Goal: Task Accomplishment & Management: Complete application form

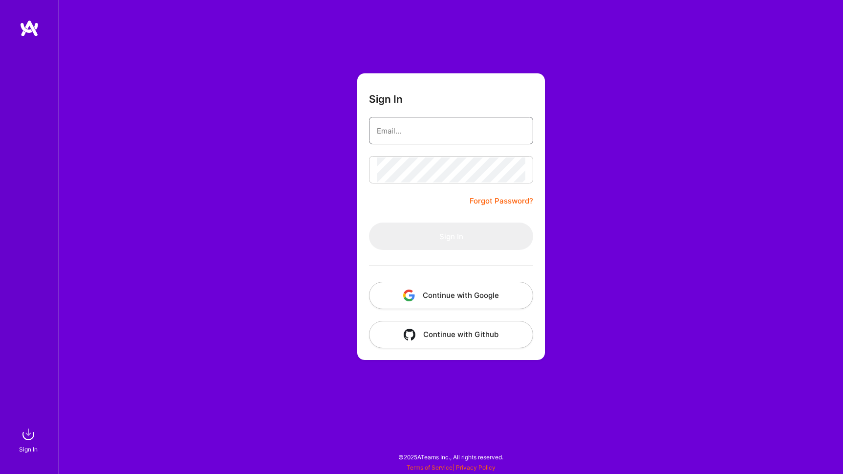
type input "[PERSON_NAME][EMAIL_ADDRESS][PERSON_NAME][DOMAIN_NAME]"
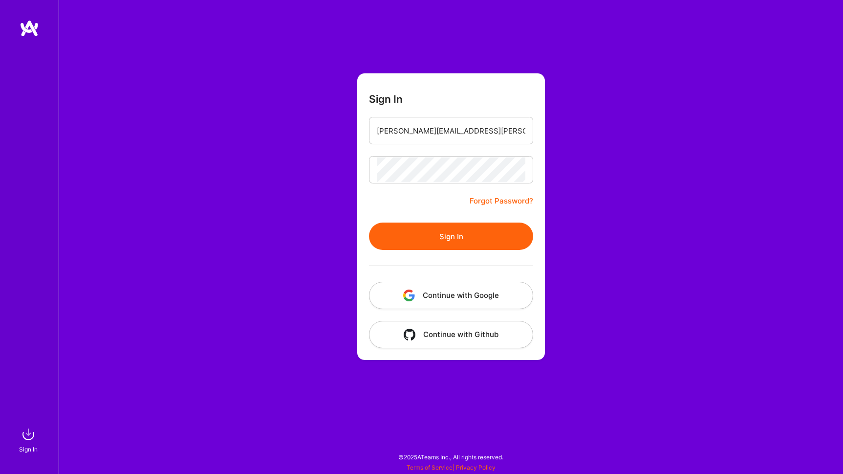
click at [469, 237] on button "Sign In" at bounding box center [451, 235] width 164 height 27
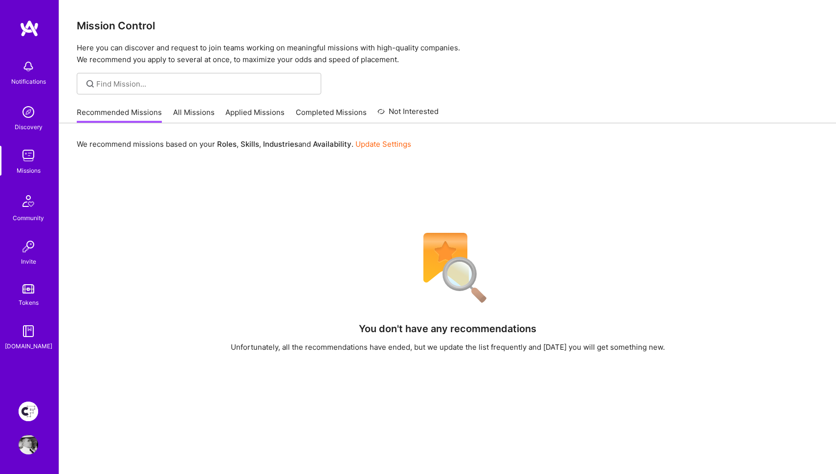
click at [228, 238] on div "You don't have any recommendations Unfortunately, all the recommendations have …" at bounding box center [448, 415] width 742 height 379
click at [127, 118] on link "Recommended Missions" at bounding box center [119, 115] width 85 height 16
click at [263, 111] on link "Applied Missions" at bounding box center [254, 115] width 59 height 16
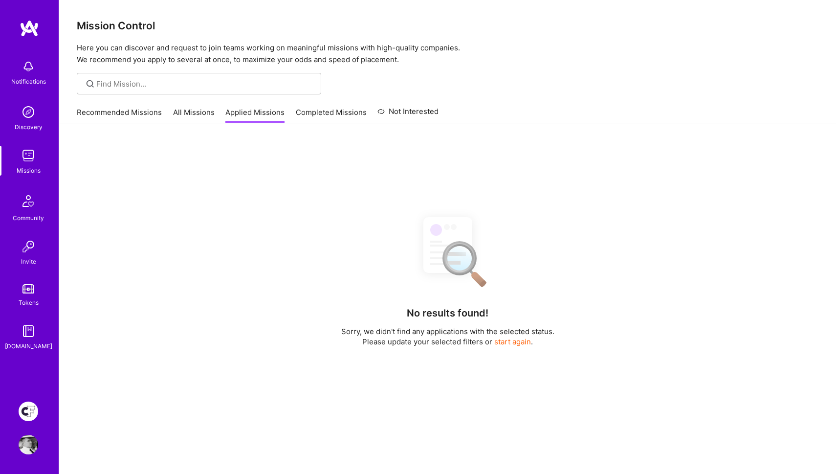
click at [203, 114] on link "All Missions" at bounding box center [194, 115] width 42 height 16
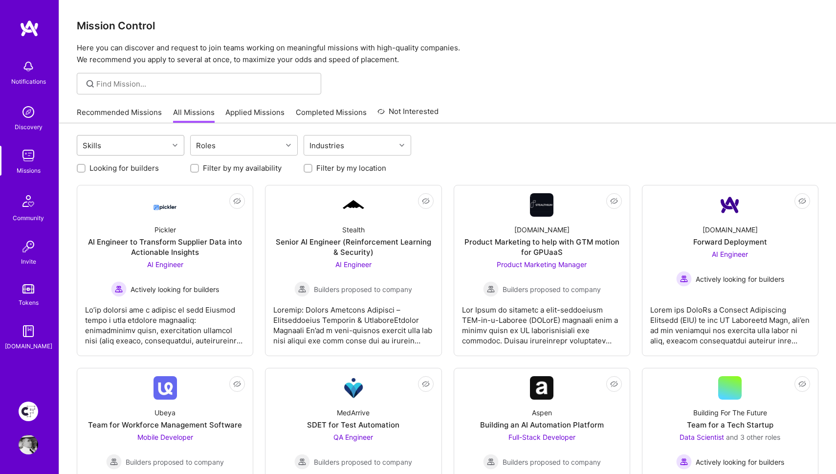
click at [176, 144] on icon at bounding box center [175, 145] width 5 height 5
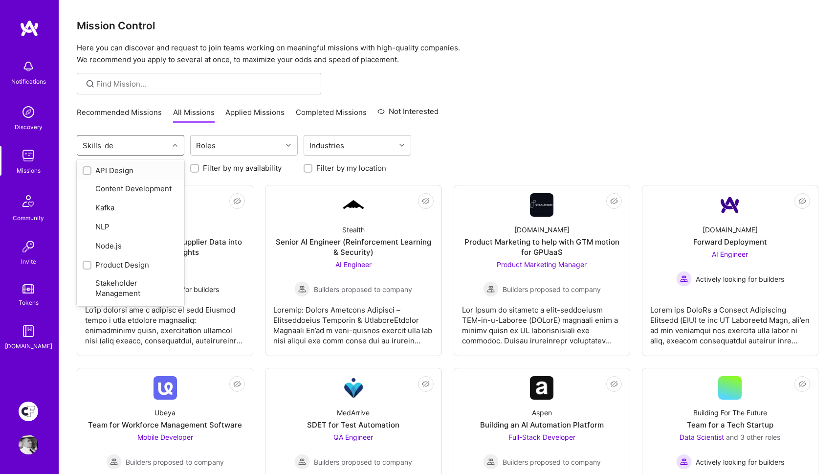
type input "des"
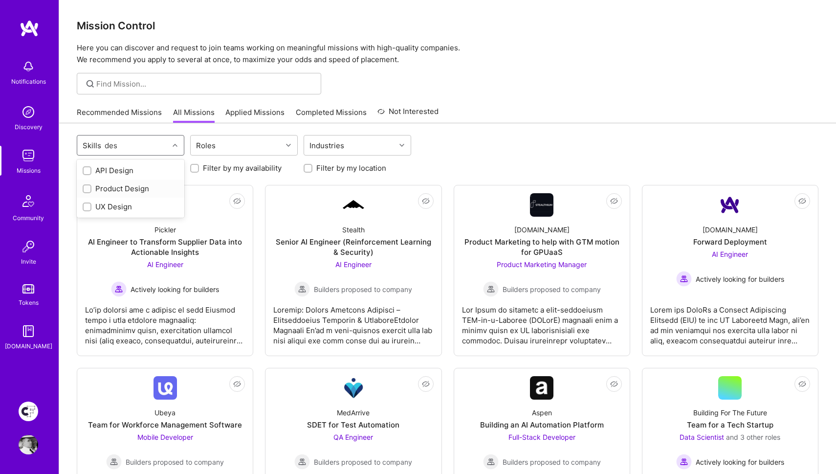
click at [131, 189] on div "Product Design" at bounding box center [131, 188] width 96 height 10
checkbox input "true"
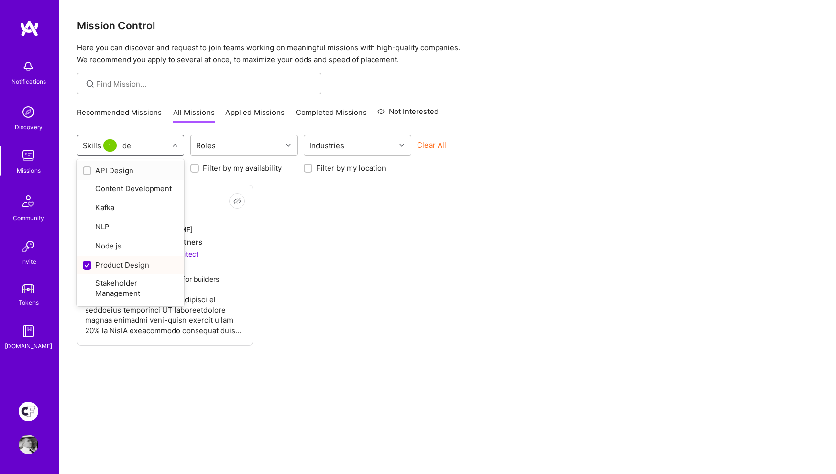
type input "des"
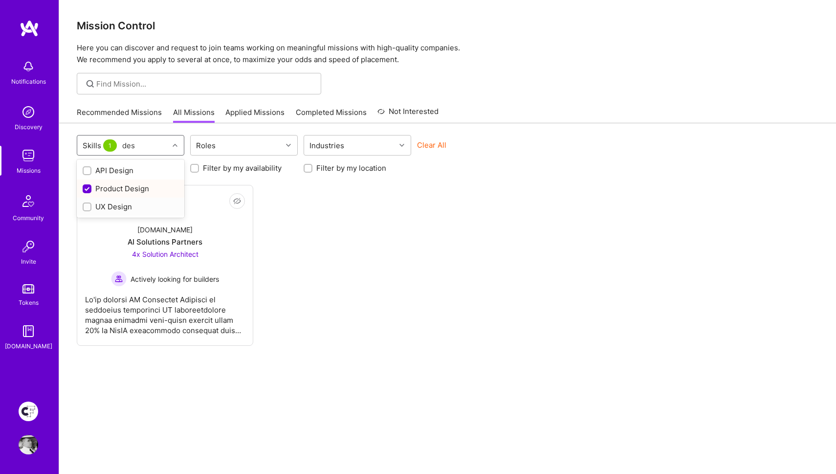
click at [113, 204] on div "UX Design" at bounding box center [131, 206] width 96 height 10
checkbox input "true"
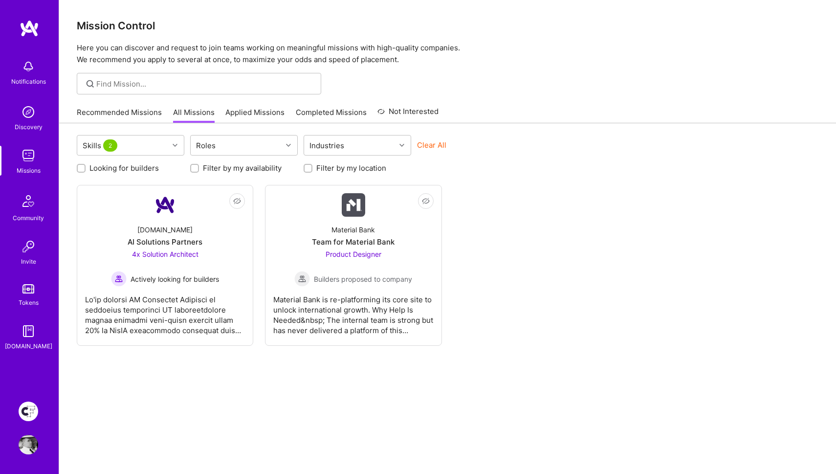
click at [540, 183] on div "Skills 2 Roles Industries Clear All Looking for builders Filter by my availabil…" at bounding box center [447, 312] width 777 height 379
click at [210, 224] on div "[DOMAIN_NAME] AI Solutions Partners 4x Solution Architect Actively looking for …" at bounding box center [165, 252] width 160 height 70
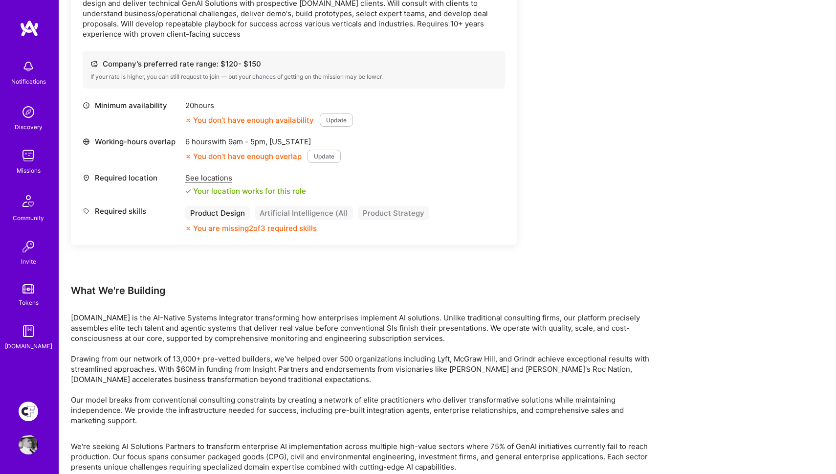
scroll to position [1556, 0]
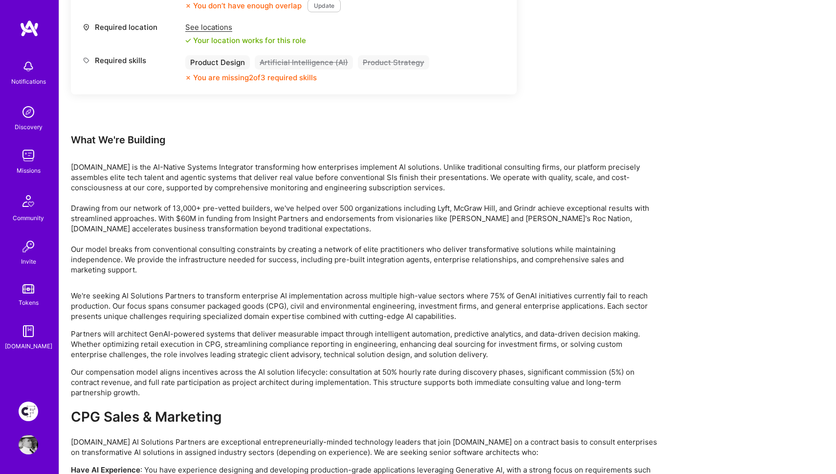
click at [33, 30] on img at bounding box center [30, 29] width 20 height 18
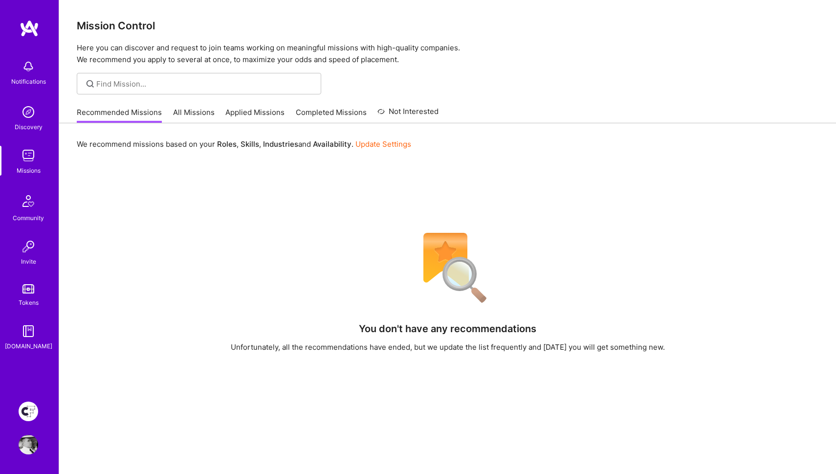
click at [31, 407] on img at bounding box center [29, 411] width 20 height 20
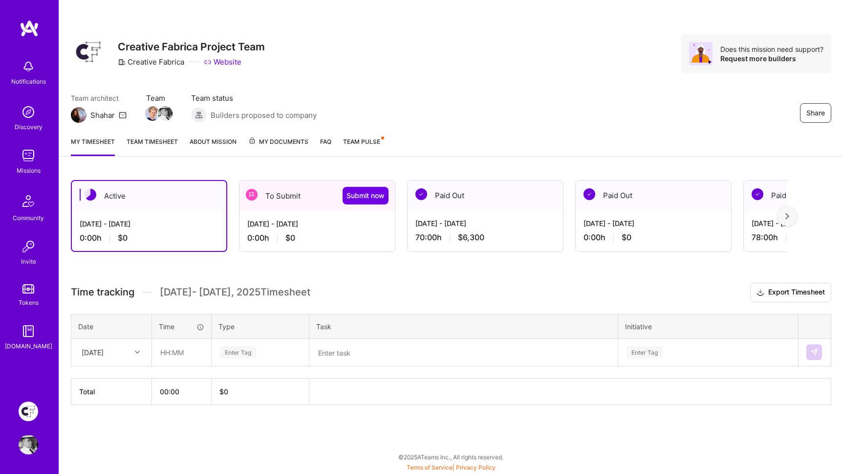
click at [296, 189] on div "To Submit Submit now" at bounding box center [317, 195] width 155 height 30
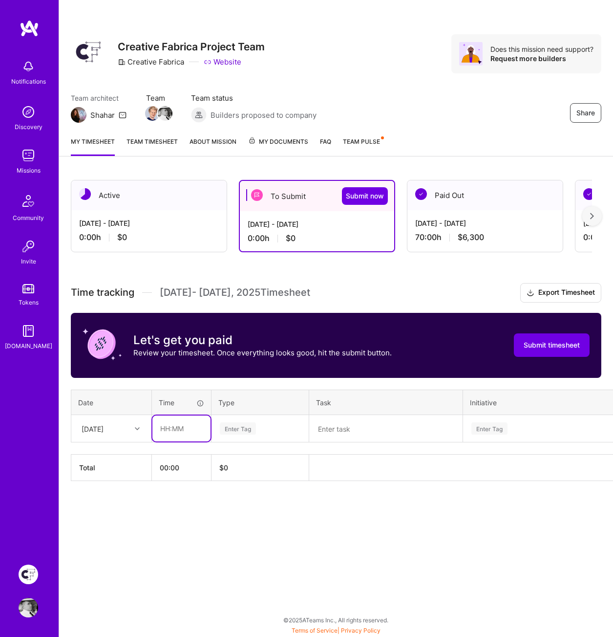
click at [188, 427] on input "text" at bounding box center [182, 428] width 58 height 26
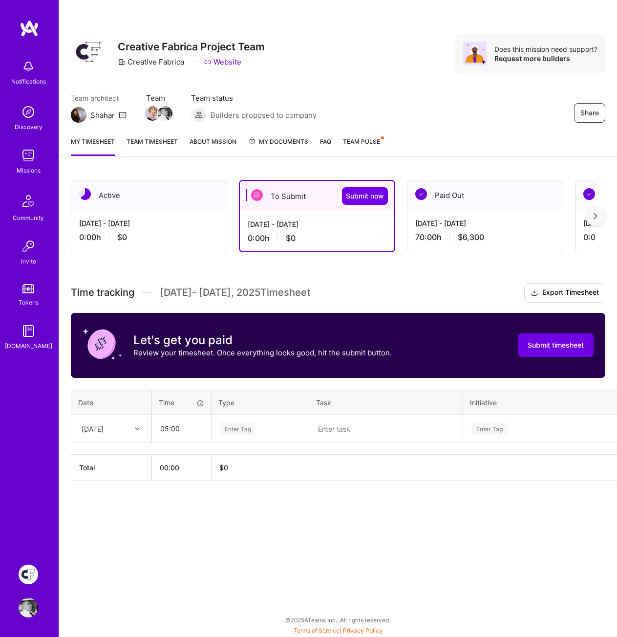
click at [393, 473] on div "Share Creative Fabrica Project Team Creative Fabrica Website Does this mission …" at bounding box center [338, 318] width 559 height 637
drag, startPoint x: 184, startPoint y: 426, endPoint x: 153, endPoint y: 426, distance: 30.8
click at [153, 426] on input "05:00" at bounding box center [182, 428] width 58 height 26
type input "06:00"
click at [241, 428] on div "Enter Tag" at bounding box center [238, 428] width 36 height 15
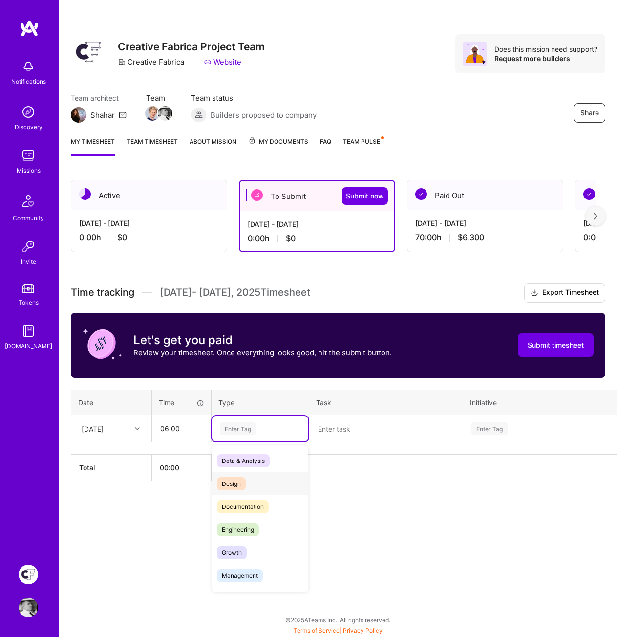
click at [240, 473] on span "Design" at bounding box center [231, 483] width 29 height 13
click at [340, 428] on textarea at bounding box center [386, 428] width 152 height 25
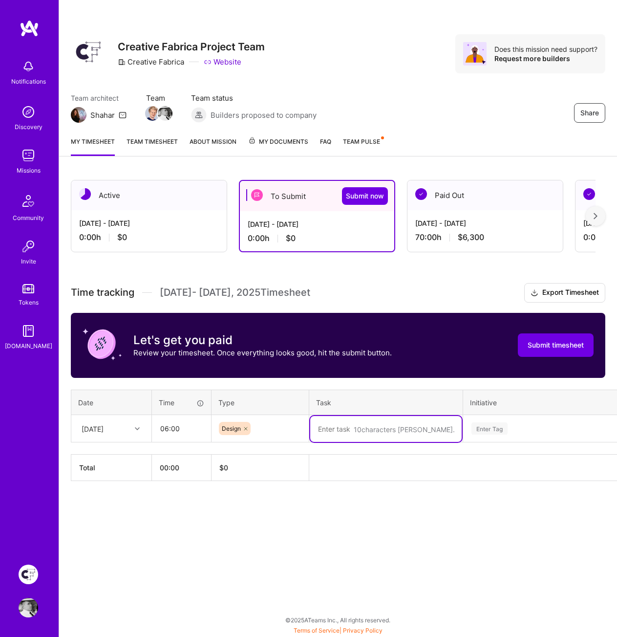
paste textarea "DEsign Reviewer"
type textarea "DEsign Reviewer"
click at [486, 429] on div "Enter Tag" at bounding box center [490, 428] width 36 height 15
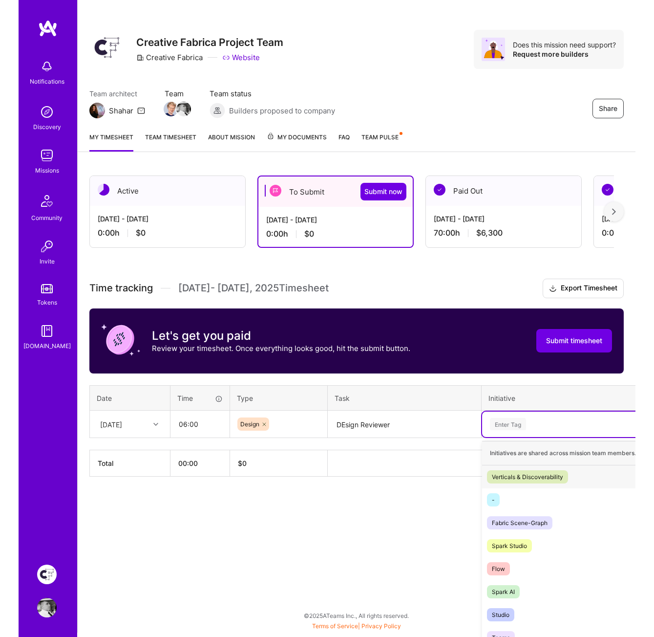
scroll to position [5, 0]
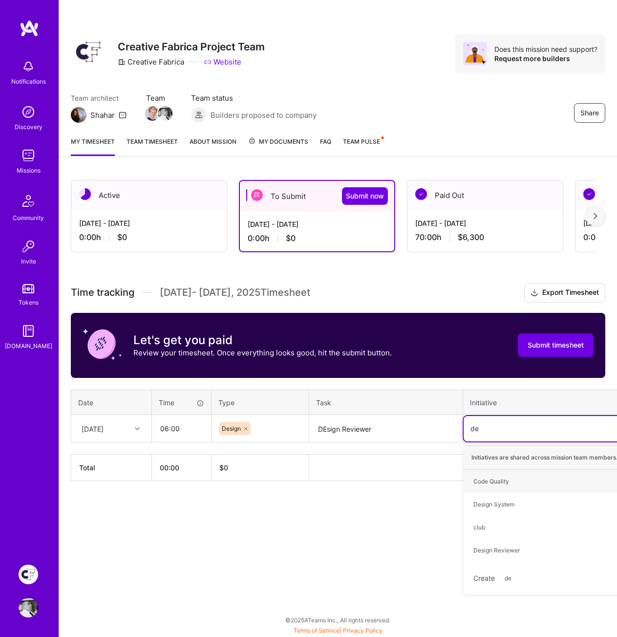
type input "des"
click at [495, 473] on div "Design Reviewer" at bounding box center [497, 504] width 46 height 10
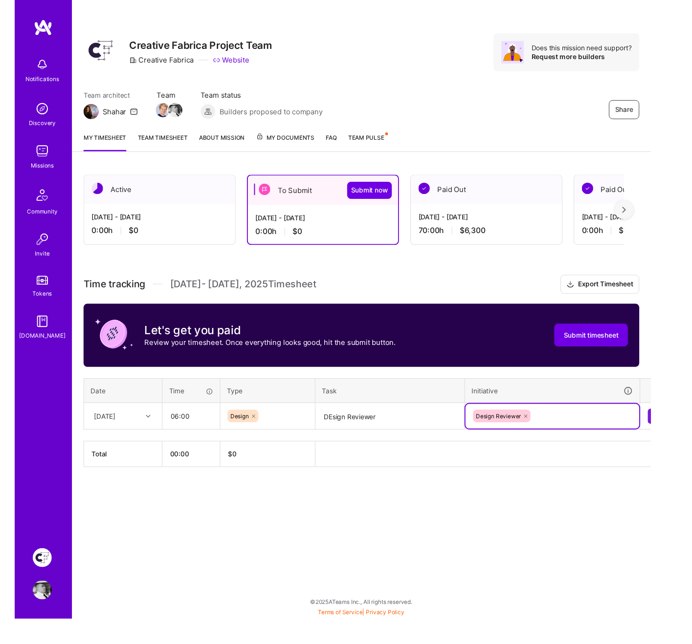
scroll to position [0, 0]
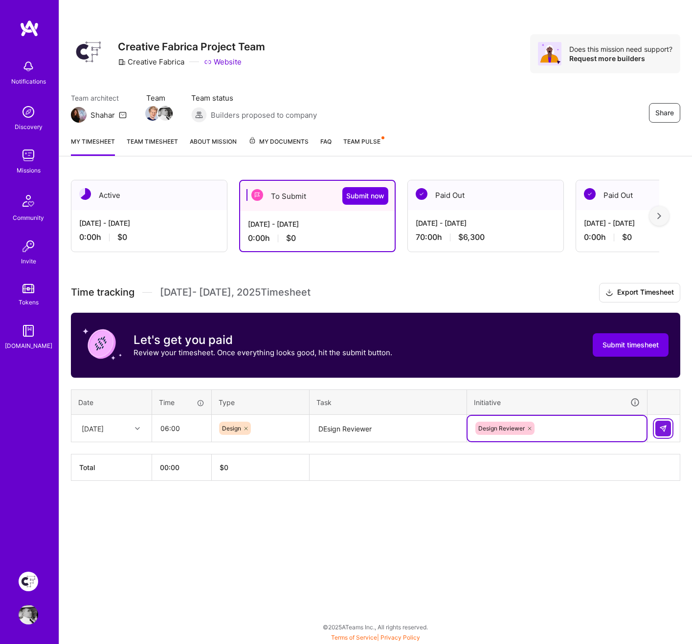
click at [663, 426] on img at bounding box center [663, 429] width 8 height 8
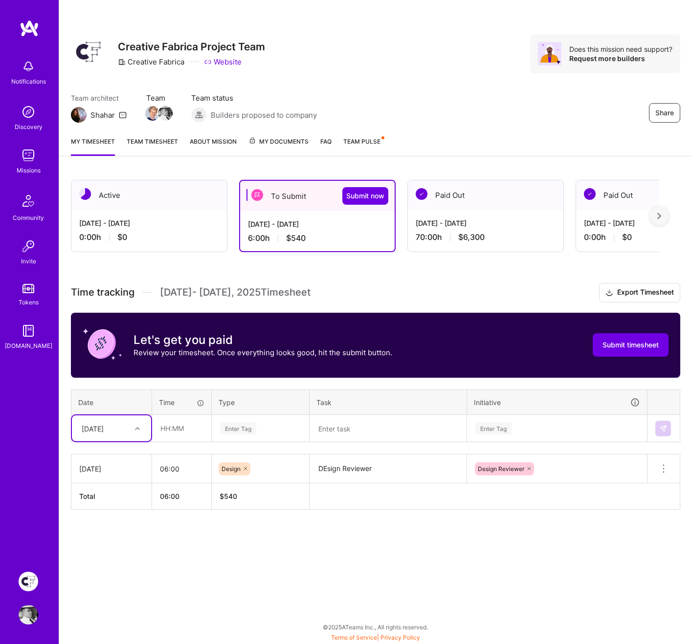
type input "2"
click at [117, 457] on div "[DATE]" at bounding box center [111, 456] width 79 height 18
click at [185, 429] on input "text" at bounding box center [182, 428] width 58 height 26
type input "07:00"
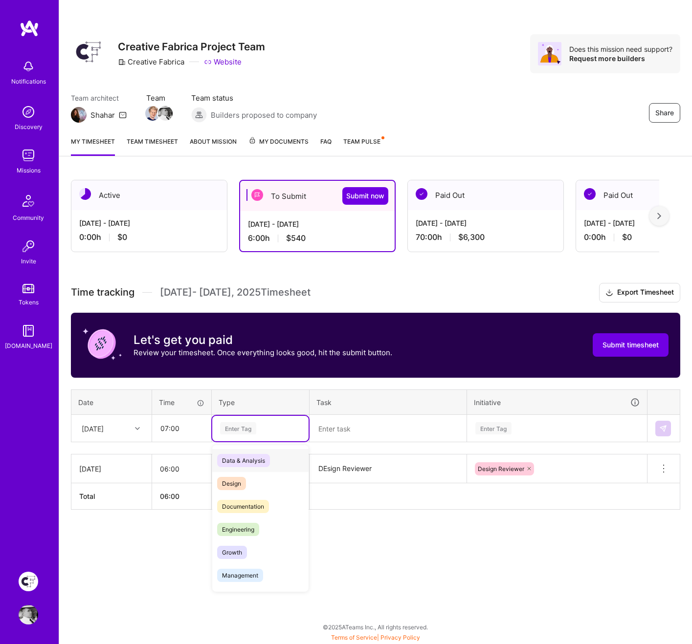
click at [247, 430] on div "Enter Tag" at bounding box center [238, 428] width 36 height 15
click at [238, 473] on span "Design" at bounding box center [231, 483] width 29 height 13
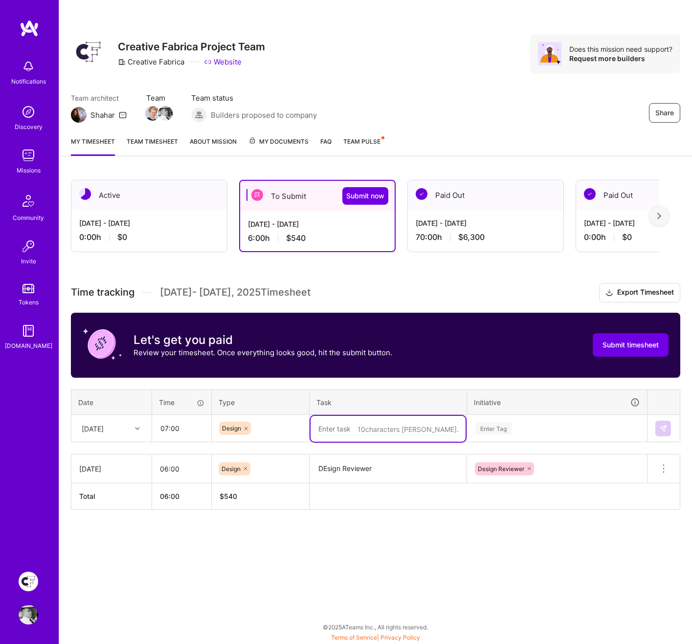
click at [351, 428] on textarea at bounding box center [387, 429] width 155 height 26
paste textarea "Design Reviewer, [PERSON_NAME] comments and figma commentd"
type textarea "Design Reviewer, [PERSON_NAME] comments and figma commentd"
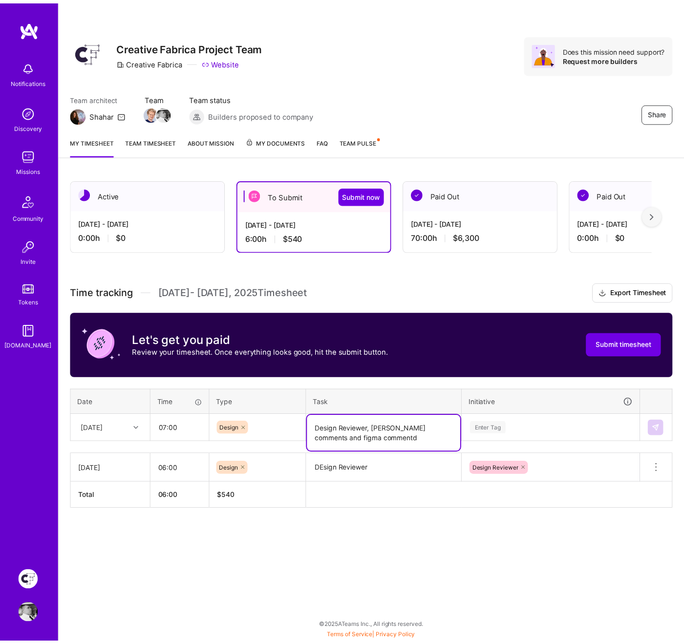
scroll to position [1, 0]
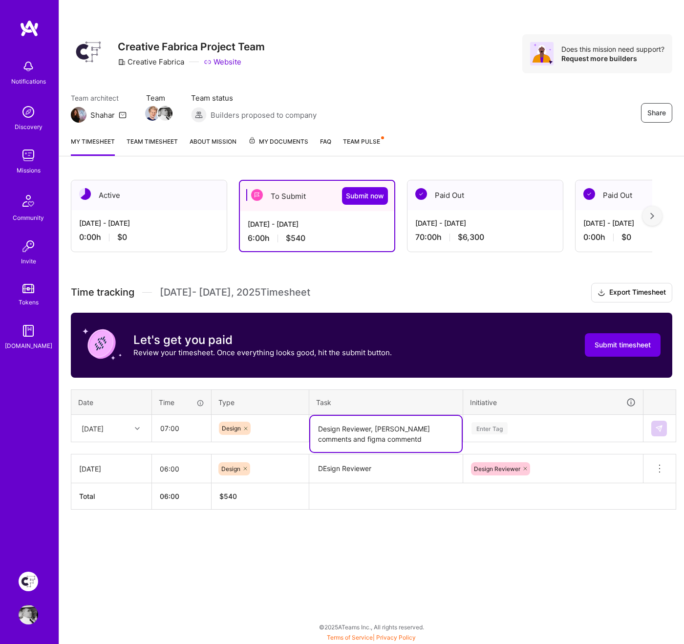
click at [528, 431] on div "Enter Tag" at bounding box center [553, 428] width 165 height 12
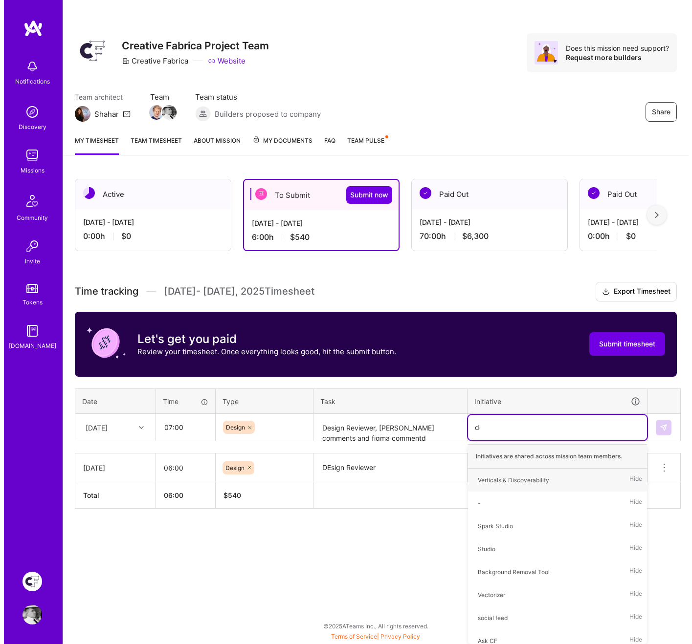
scroll to position [0, 0]
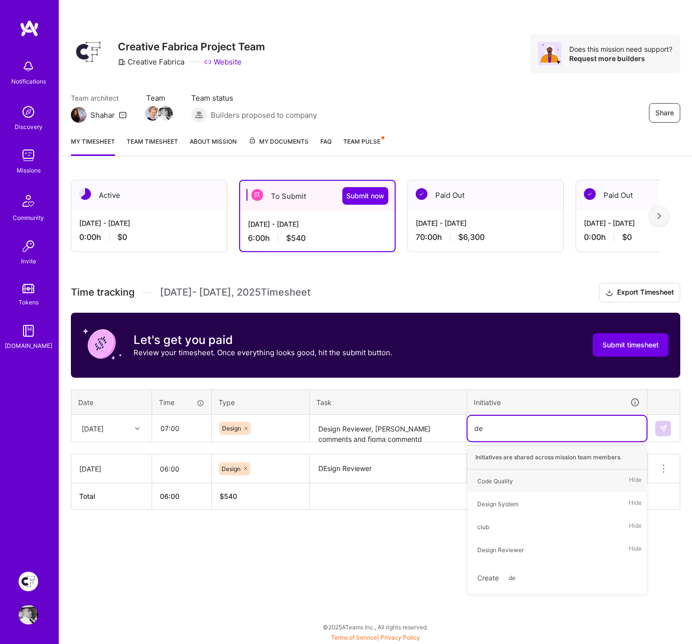
type input "des"
click at [522, 473] on div "Design Reviewer" at bounding box center [500, 504] width 46 height 10
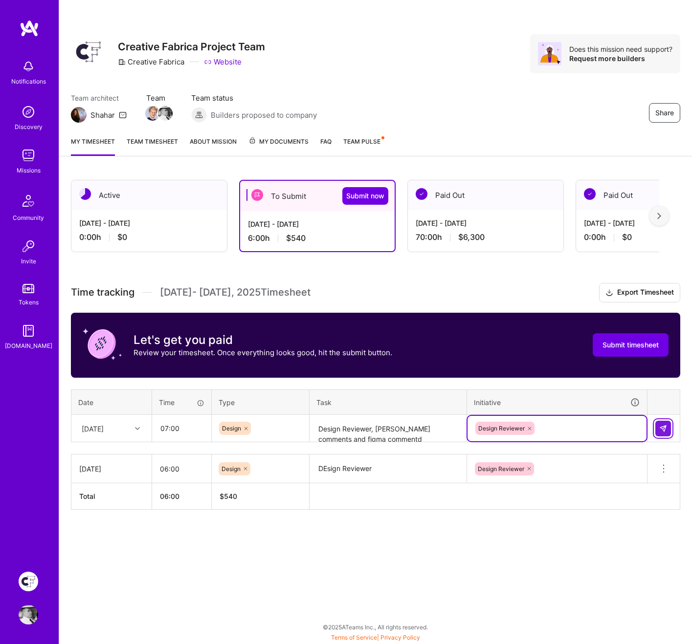
click at [666, 427] on img at bounding box center [663, 429] width 8 height 8
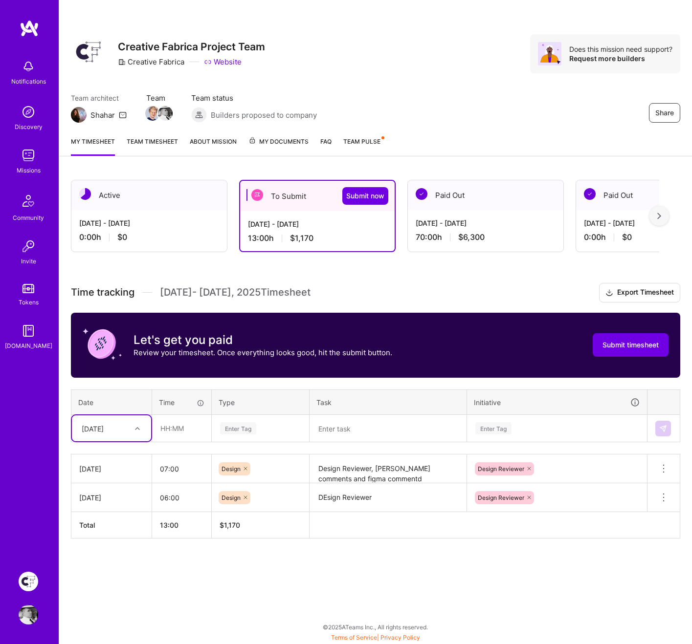
type input "3"
click at [108, 456] on div "[DATE]" at bounding box center [111, 456] width 79 height 18
click at [168, 427] on input "text" at bounding box center [182, 428] width 58 height 26
type input "05:00"
click at [245, 427] on div "Enter Tag" at bounding box center [238, 428] width 36 height 15
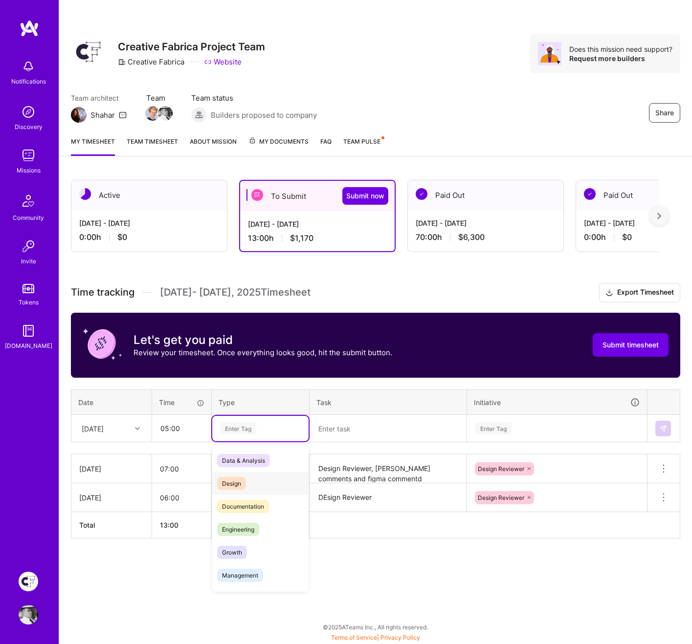
click at [244, 473] on span "Design" at bounding box center [231, 483] width 29 height 13
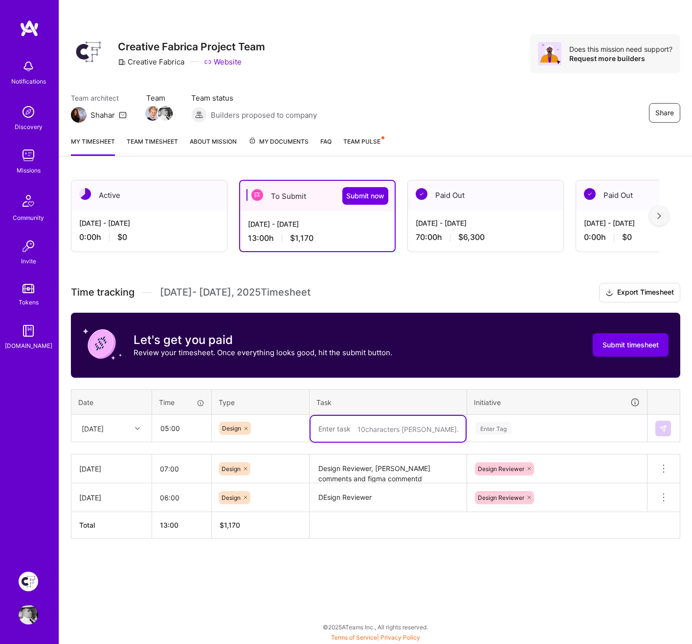
click at [362, 429] on textarea at bounding box center [387, 429] width 155 height 26
paste textarea "Error in Background remover, Design Reviewer, [PERSON_NAME] comments and figma …"
type textarea "Error in Background remover, Design Reviewer, [PERSON_NAME] comments and figma …"
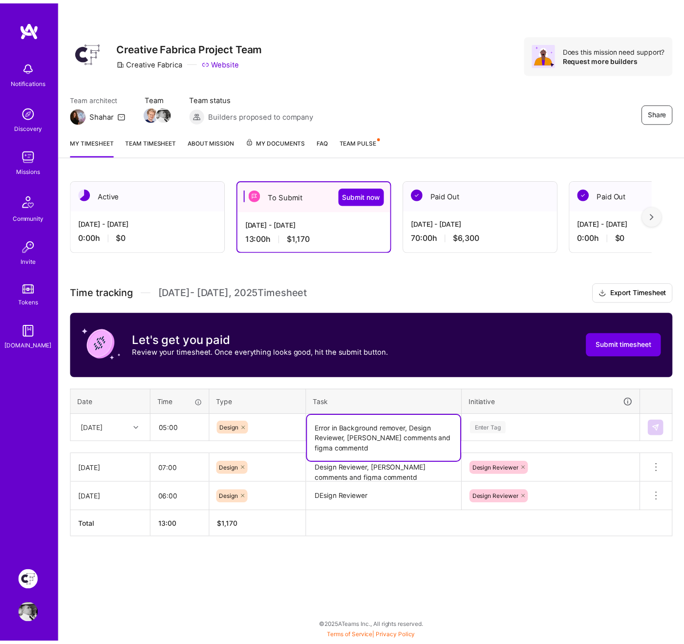
scroll to position [1, 0]
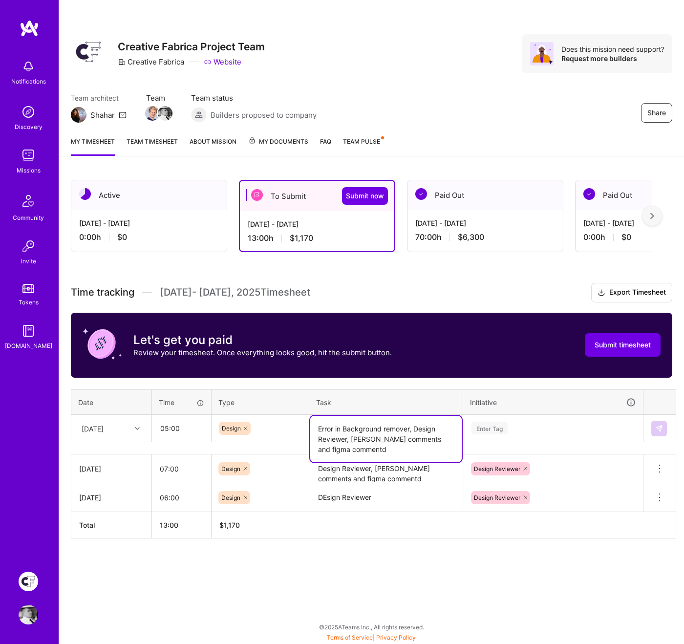
click at [560, 421] on div "Enter Tag" at bounding box center [553, 428] width 179 height 25
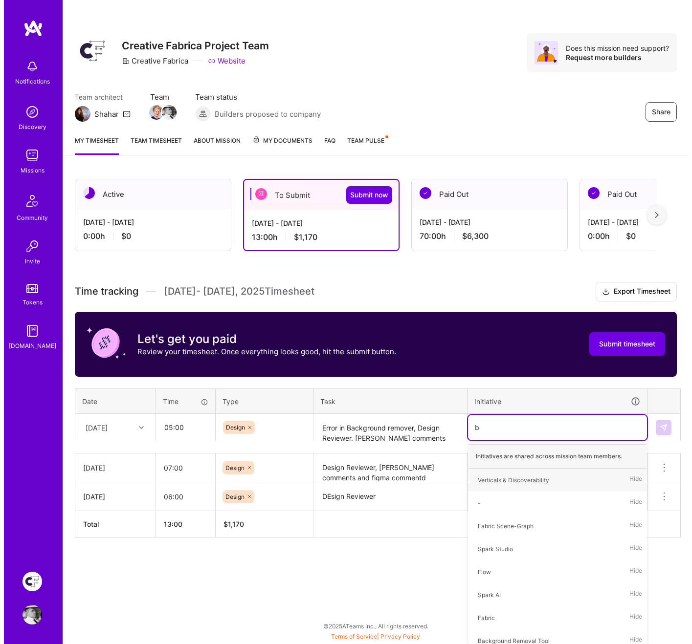
scroll to position [0, 0]
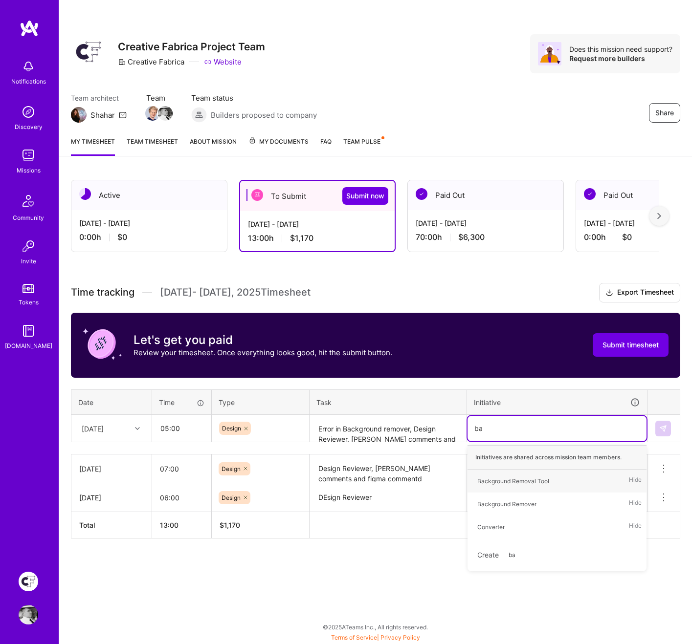
type input "bac"
click at [535, 473] on div "Background Remover" at bounding box center [506, 504] width 59 height 10
type input "des"
click at [523, 473] on div "Design Reviewer" at bounding box center [500, 504] width 46 height 10
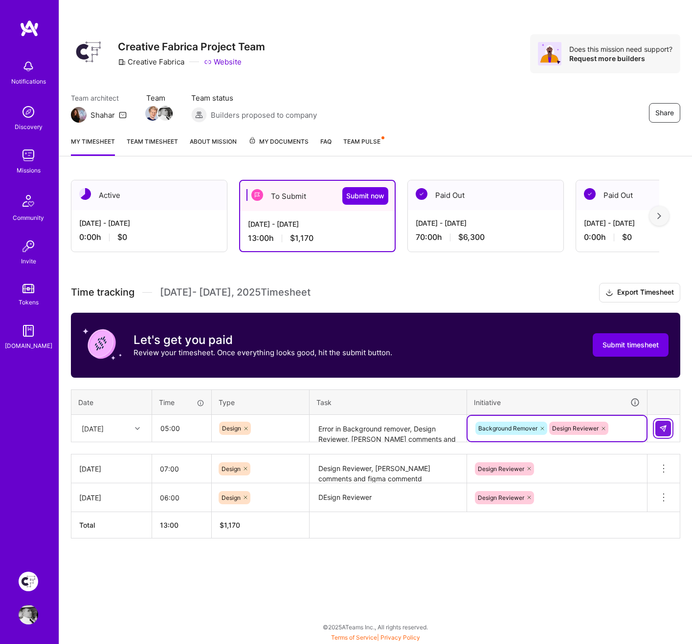
click at [663, 430] on img at bounding box center [663, 429] width 8 height 8
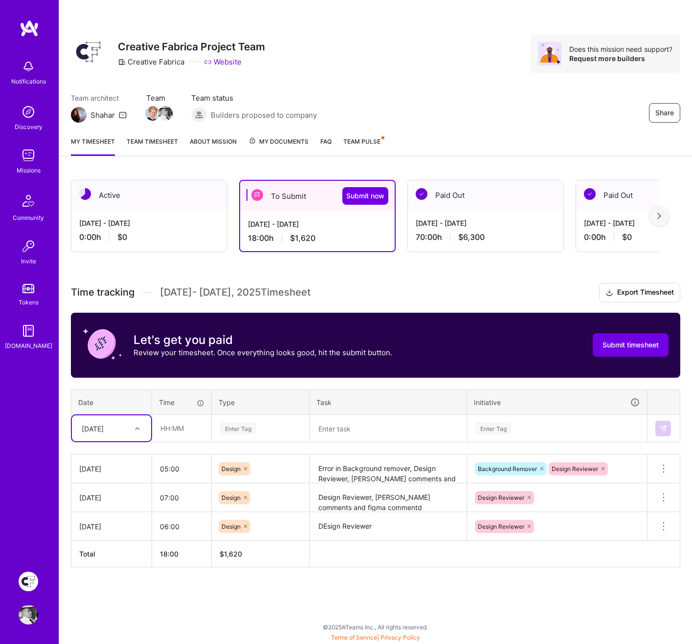
type input "4"
click at [115, 451] on div "[DATE]" at bounding box center [111, 456] width 79 height 18
click at [156, 430] on input "text" at bounding box center [182, 428] width 58 height 26
type input "07:00"
click at [260, 424] on div "Enter Tag" at bounding box center [260, 428] width 83 height 12
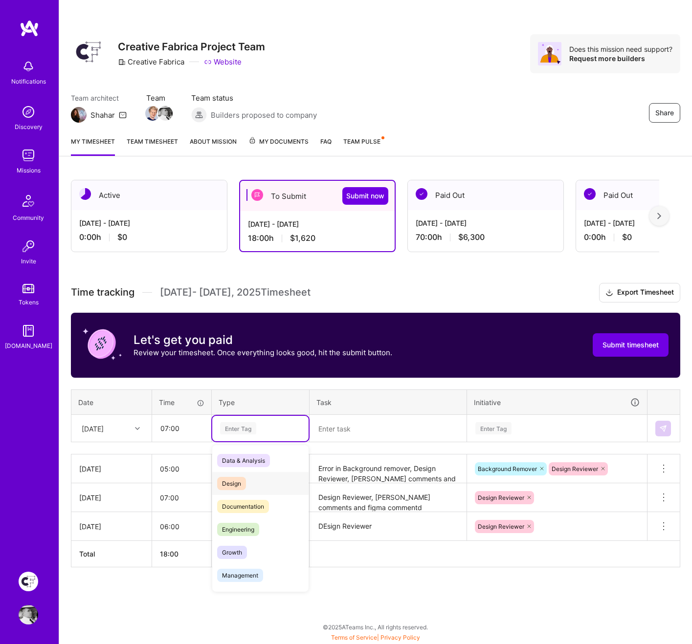
click at [252, 473] on div "Design" at bounding box center [260, 483] width 96 height 23
click at [370, 427] on textarea at bounding box center [387, 429] width 155 height 26
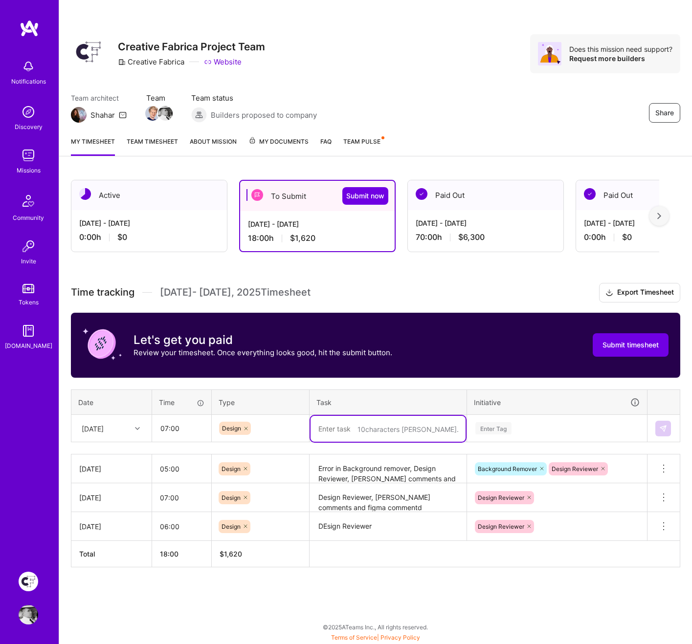
paste textarea "STU-5035, Error in Background remover, Design Reviewer, [PERSON_NAME] comments …"
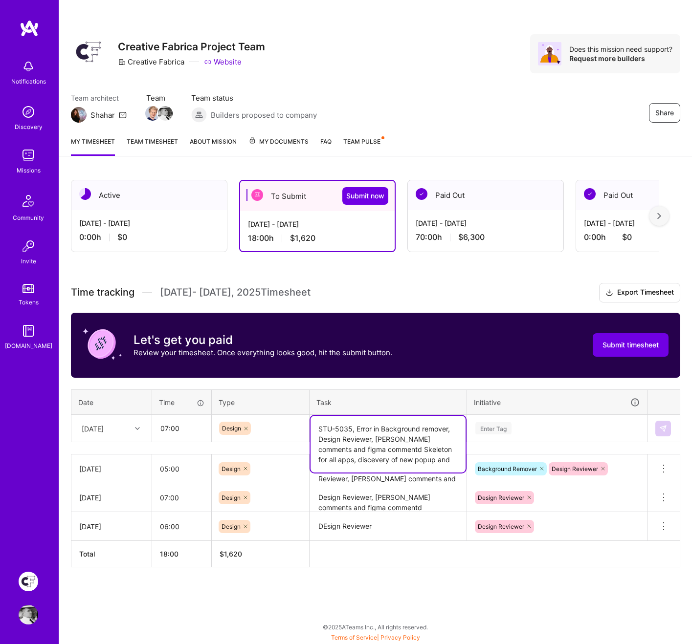
type textarea "STU-5035, Error in Background remover, Design Reviewer, [PERSON_NAME] comments …"
click at [507, 430] on div "Enter Tag" at bounding box center [493, 428] width 36 height 15
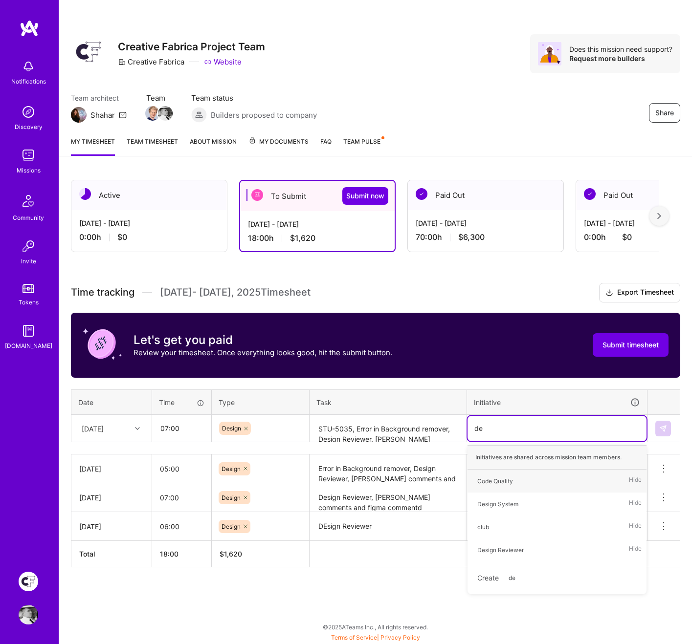
type input "des"
click at [507, 473] on div "Design System" at bounding box center [497, 481] width 41 height 10
type input "des"
click at [521, 473] on div "Design Reviewer" at bounding box center [500, 481] width 46 height 10
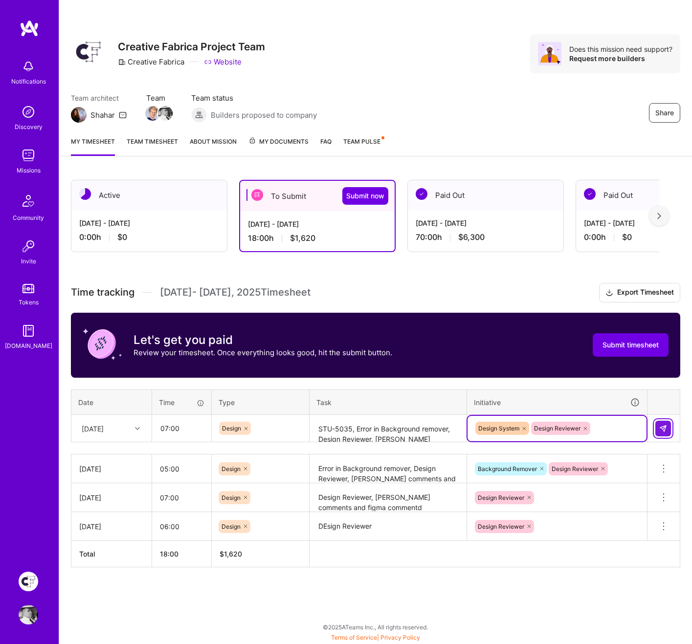
click at [661, 428] on img at bounding box center [663, 429] width 8 height 8
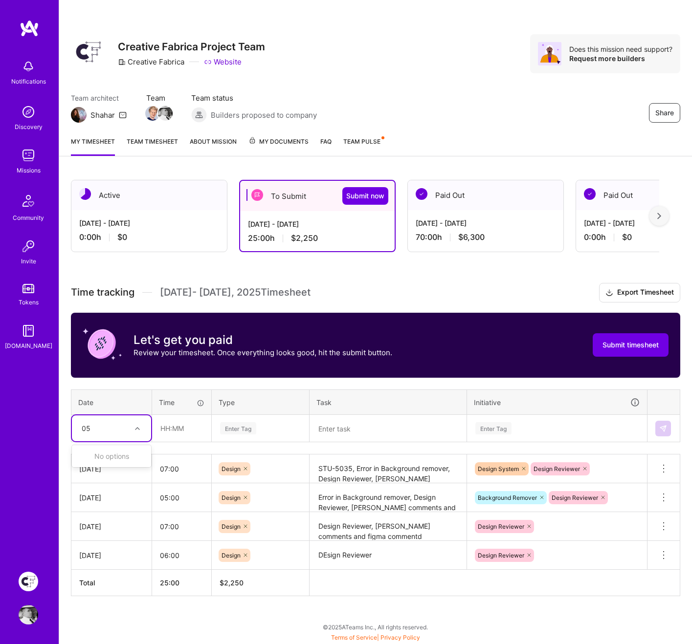
type input "0"
type input "5"
click at [114, 455] on div "[DATE]" at bounding box center [111, 456] width 79 height 18
click at [181, 424] on input "text" at bounding box center [182, 428] width 58 height 26
type input "02:00"
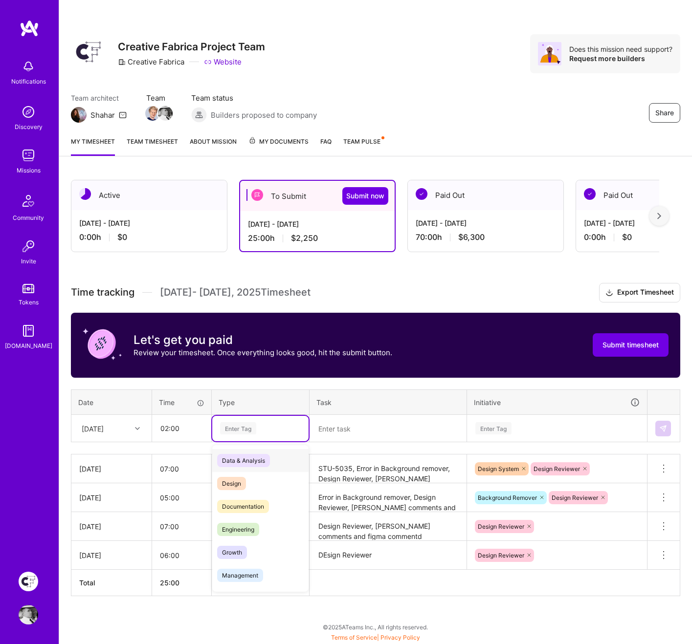
click at [244, 431] on div "Enter Tag" at bounding box center [238, 428] width 36 height 15
click at [244, 473] on span "Design" at bounding box center [231, 483] width 29 height 13
click at [350, 427] on textarea at bounding box center [387, 429] width 155 height 26
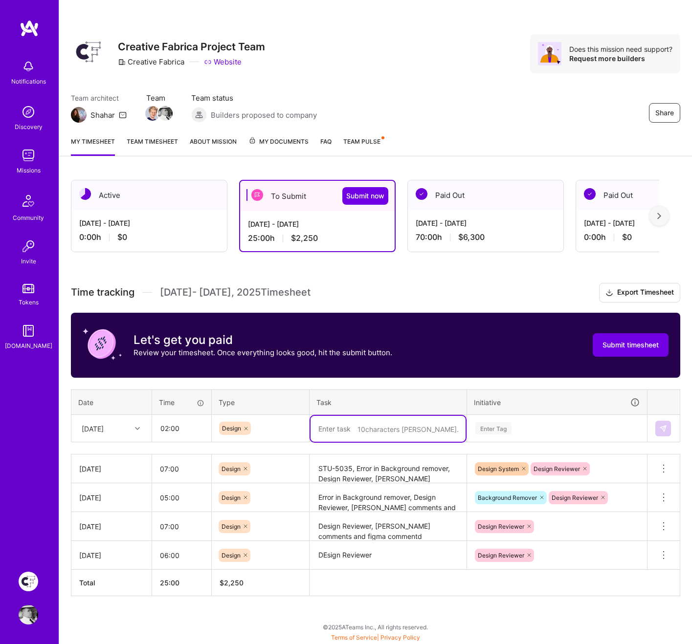
paste textarea "new top bar"
type textarea "new top bar"
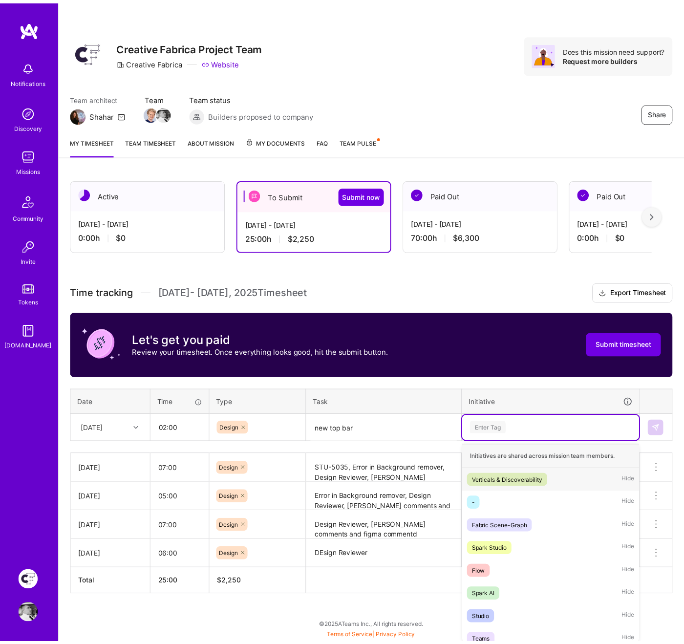
scroll to position [1, 0]
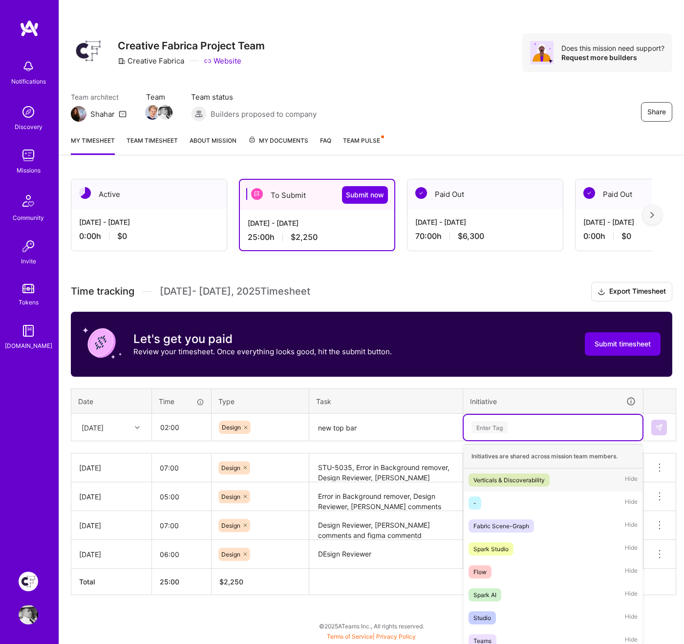
click at [517, 429] on div "Enter Tag" at bounding box center [553, 427] width 165 height 12
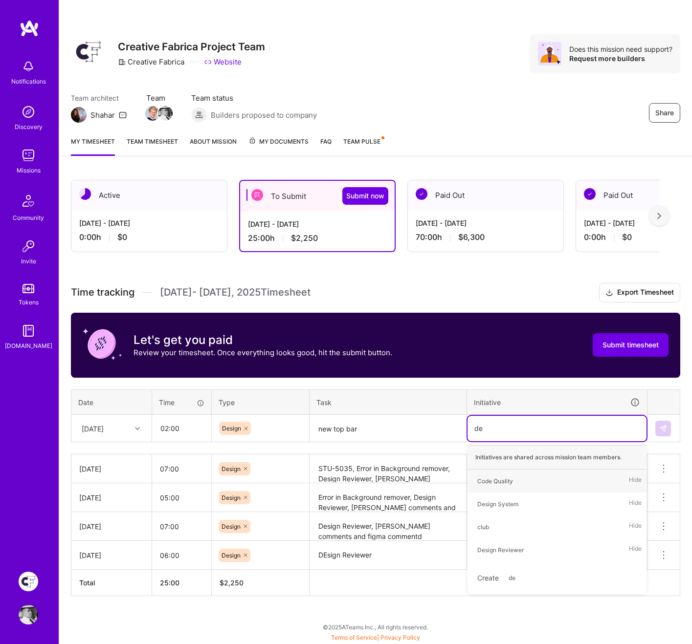
type input "des"
click at [509, 473] on span "Design System" at bounding box center [497, 481] width 51 height 13
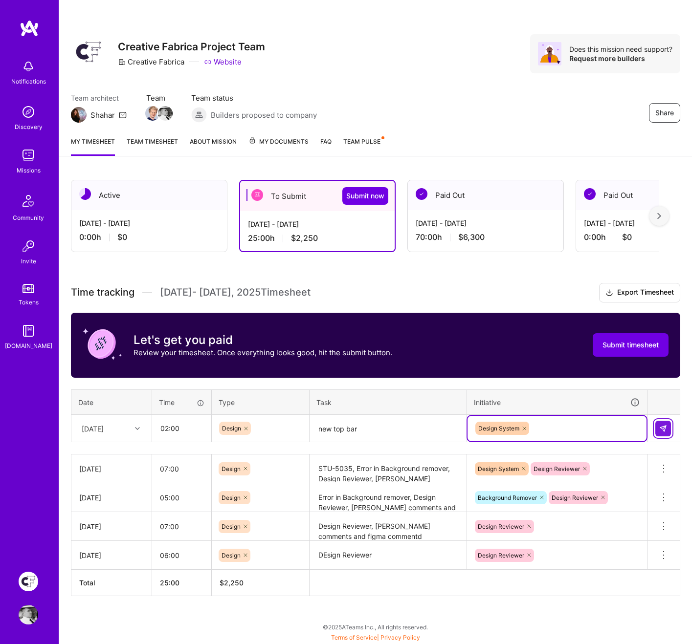
click at [664, 431] on img at bounding box center [663, 429] width 8 height 8
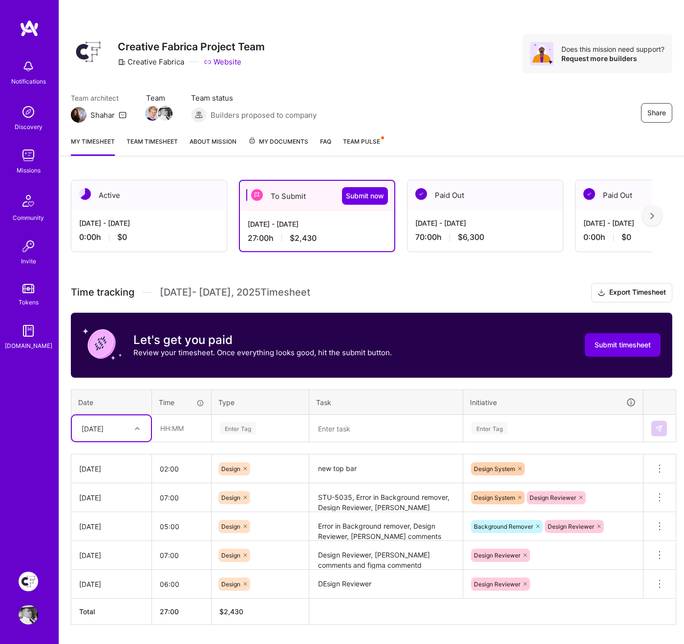
type input "8"
click at [112, 453] on div "[DATE]" at bounding box center [111, 456] width 79 height 18
click at [171, 429] on input "text" at bounding box center [182, 428] width 58 height 26
type input "04:00"
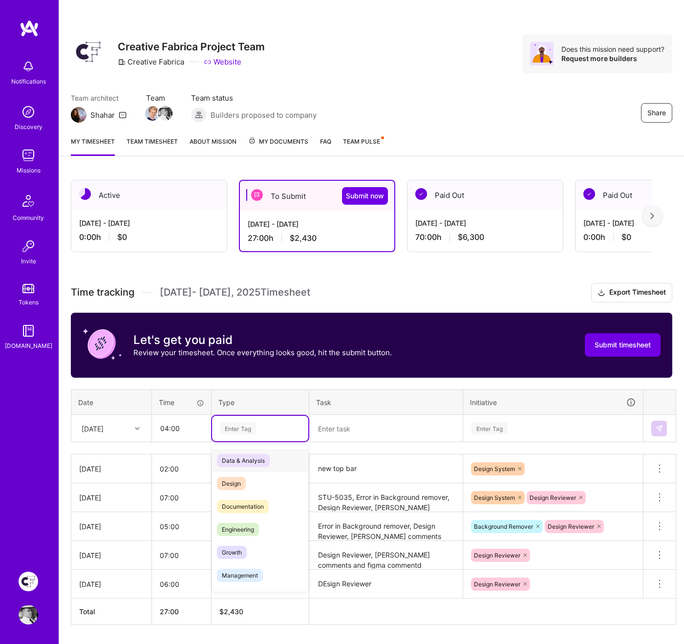
click at [223, 427] on div "Enter Tag" at bounding box center [238, 428] width 36 height 15
click at [231, 473] on span "Design" at bounding box center [231, 483] width 29 height 13
click at [385, 425] on textarea at bounding box center [386, 429] width 152 height 26
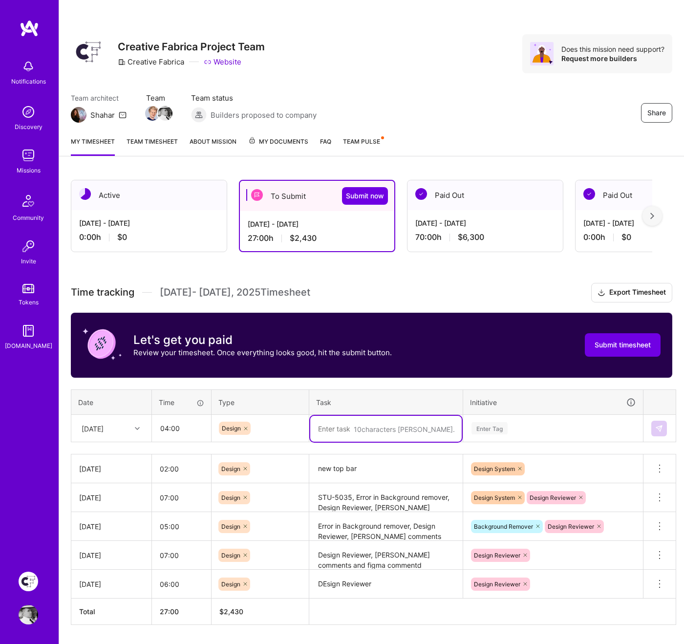
click at [385, 425] on textarea at bounding box center [386, 429] width 152 height 26
paste textarea "STU=5035"
type textarea "STU=5035"
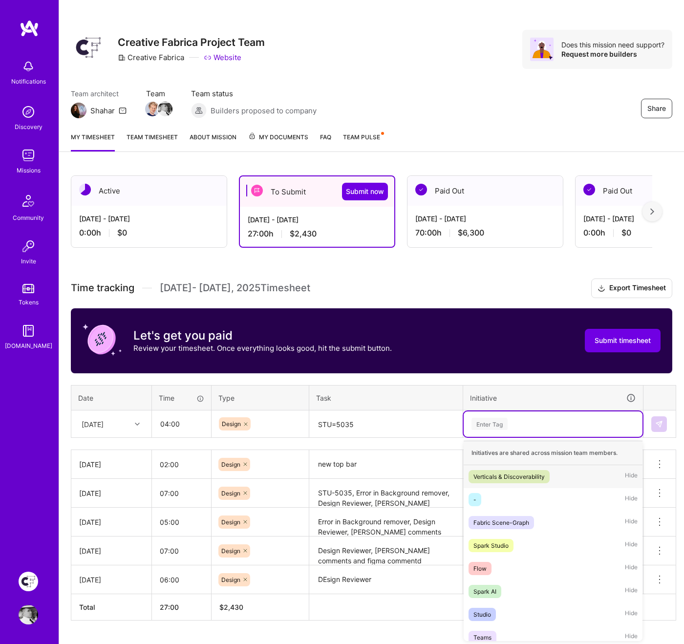
click at [546, 428] on div "Enter Tag" at bounding box center [553, 424] width 165 height 12
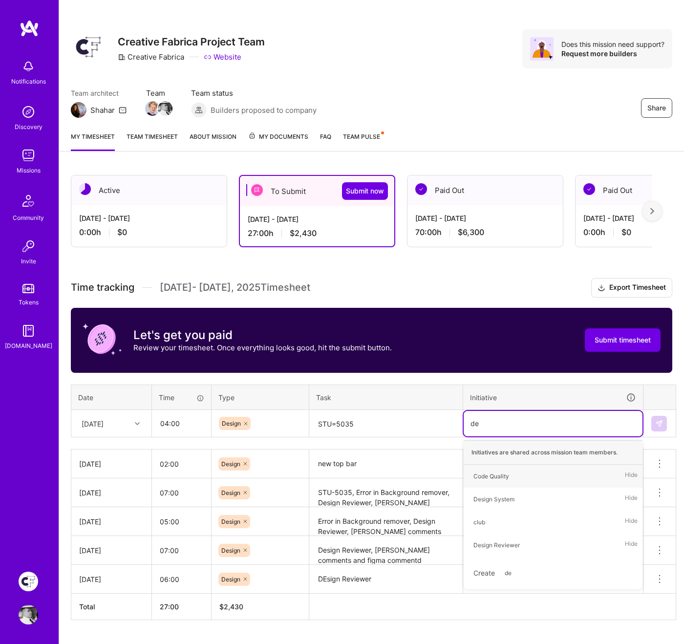
type input "des"
click at [514, 473] on div "Design System" at bounding box center [494, 476] width 41 height 10
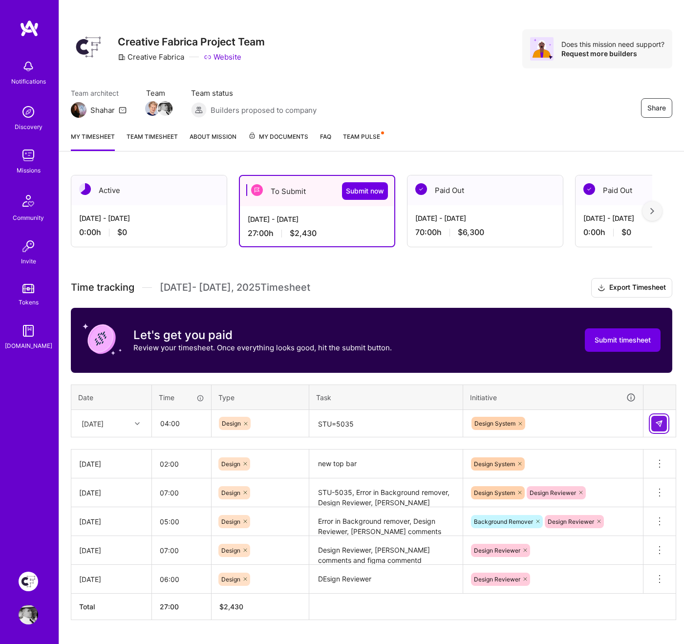
click at [658, 420] on img at bounding box center [659, 424] width 8 height 8
type textarea "STU=5035, design system"
click at [658, 423] on img at bounding box center [659, 424] width 8 height 8
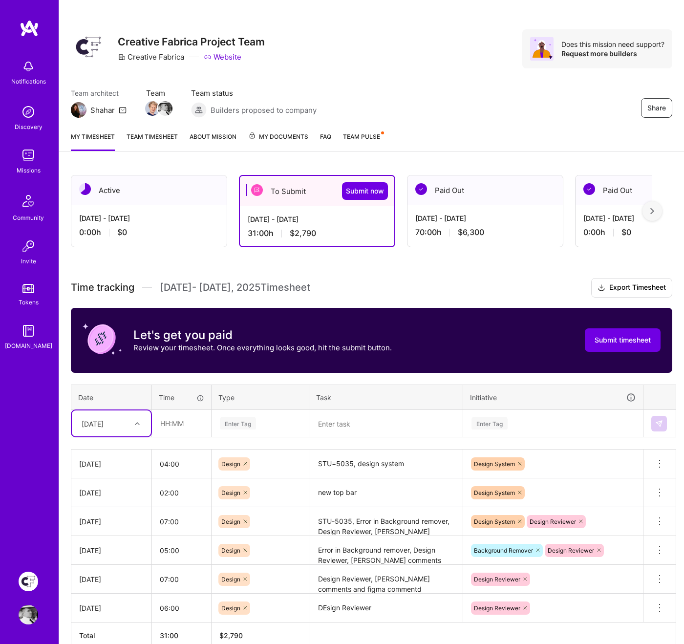
type input "9"
click at [114, 449] on div "[DATE]" at bounding box center [111, 451] width 79 height 18
click at [172, 426] on input "text" at bounding box center [182, 424] width 58 height 26
type input "03:00"
click at [229, 424] on div "Enter Tag" at bounding box center [238, 423] width 36 height 15
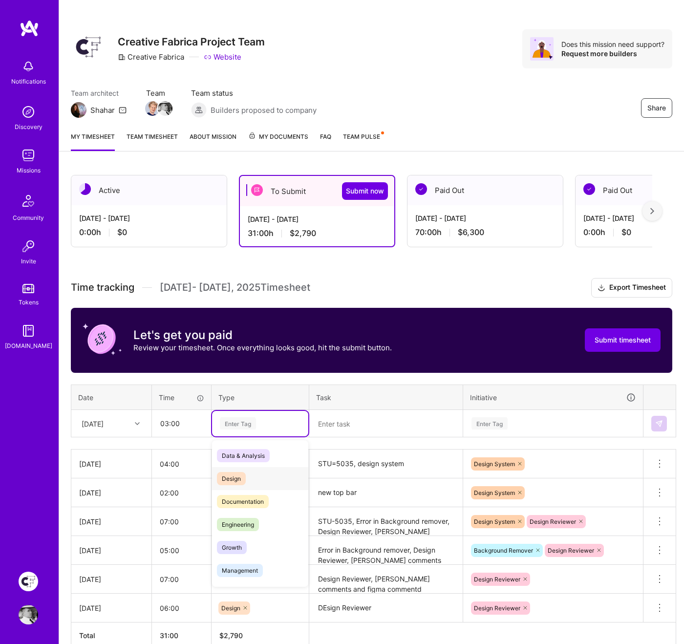
click at [235, 473] on span "Design" at bounding box center [231, 478] width 29 height 13
click at [359, 427] on textarea at bounding box center [386, 424] width 152 height 26
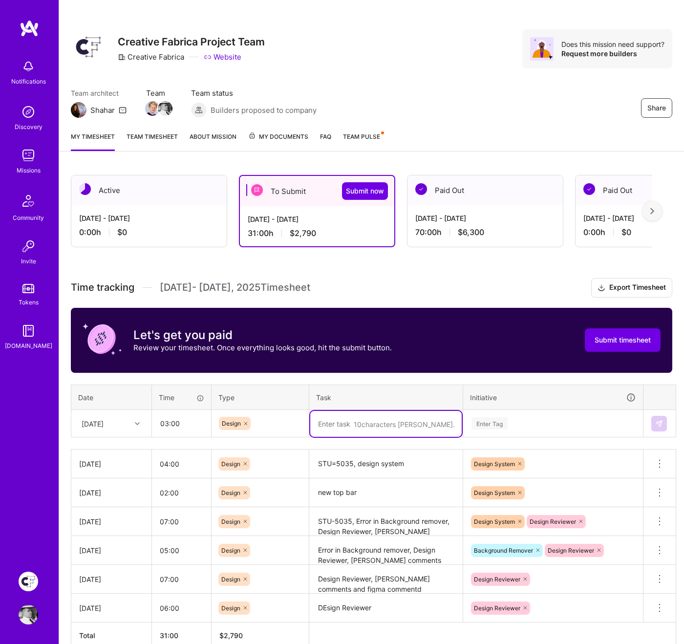
paste textarea "Slack comments, meeting with [PERSON_NAME]"
type textarea "Slack comments, meeting with [PERSON_NAME]"
click at [508, 423] on div "Enter Tag" at bounding box center [490, 423] width 36 height 15
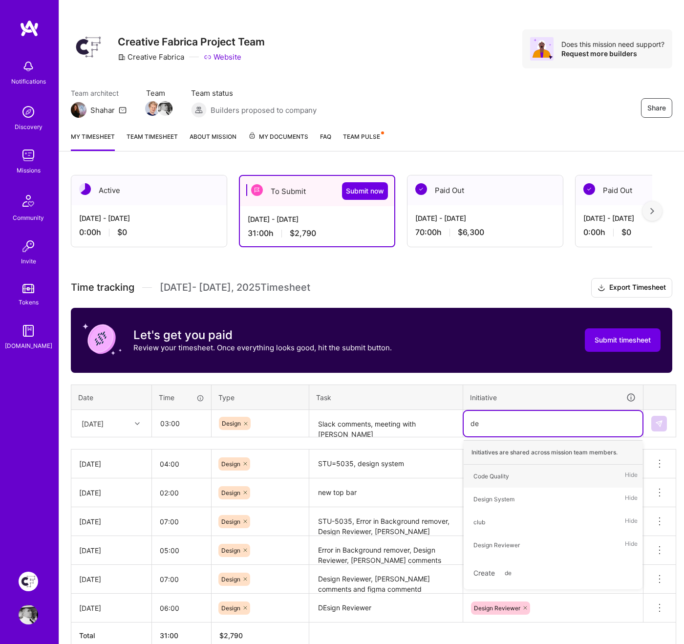
type input "des"
click at [508, 473] on div "Design System" at bounding box center [494, 476] width 41 height 10
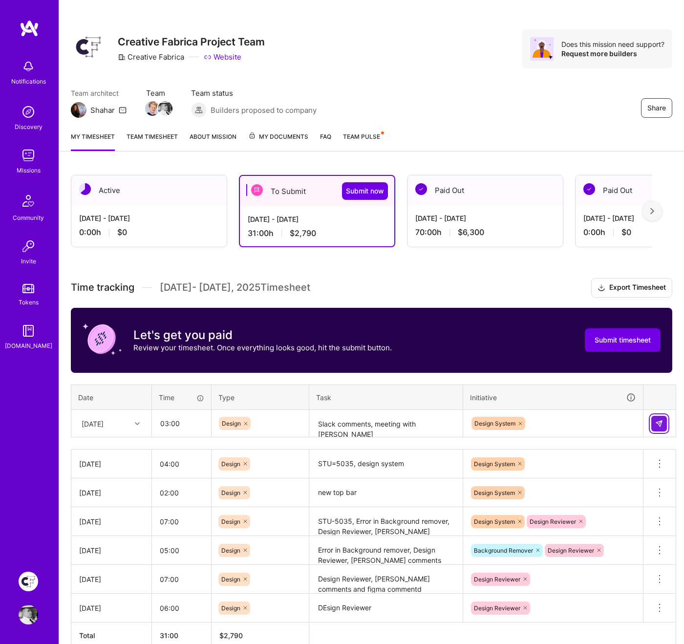
click at [661, 421] on img at bounding box center [659, 424] width 8 height 8
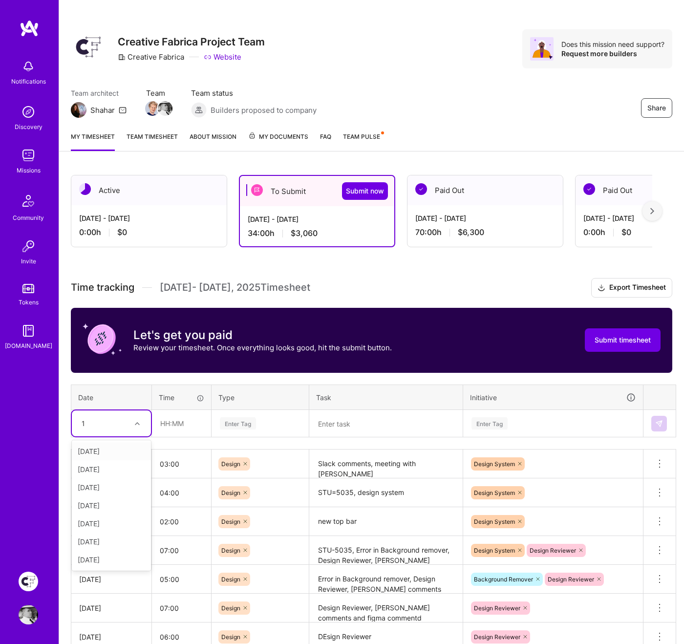
type input "10"
click at [114, 449] on div "[DATE]" at bounding box center [111, 451] width 79 height 18
click at [168, 426] on input "text" at bounding box center [182, 424] width 58 height 26
type input "04:00"
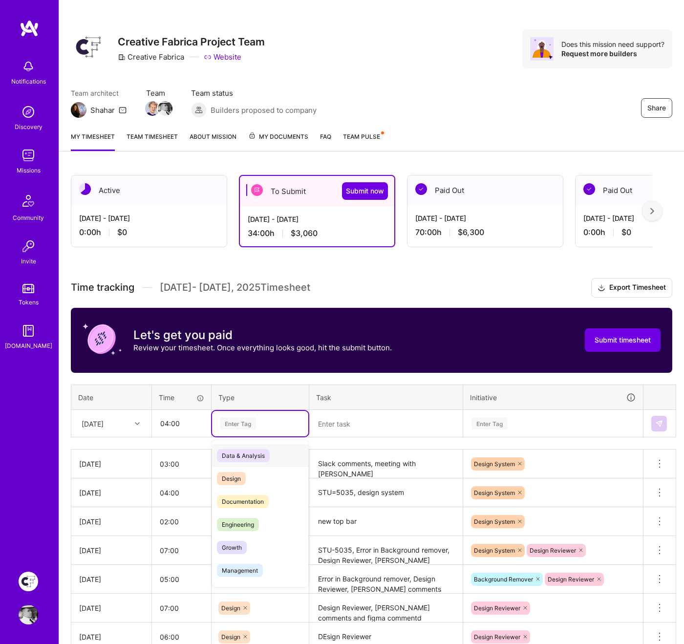
click at [234, 419] on div "Enter Tag" at bounding box center [238, 423] width 36 height 15
click at [237, 472] on span "Design" at bounding box center [231, 478] width 29 height 13
click at [352, 422] on textarea at bounding box center [386, 424] width 152 height 26
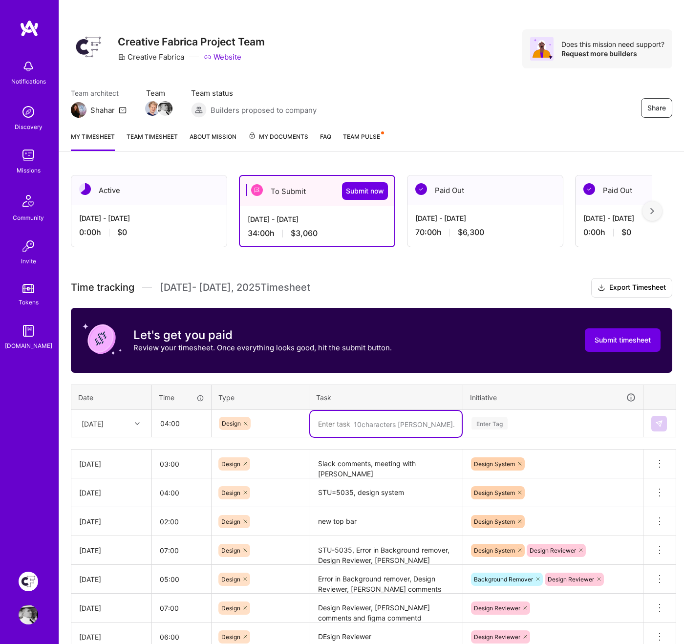
paste textarea "jira, comments on figma, slack from roemie"
type textarea "jira, comments on figma, slack from roemie"
click at [527, 419] on div "Enter Tag" at bounding box center [553, 423] width 165 height 12
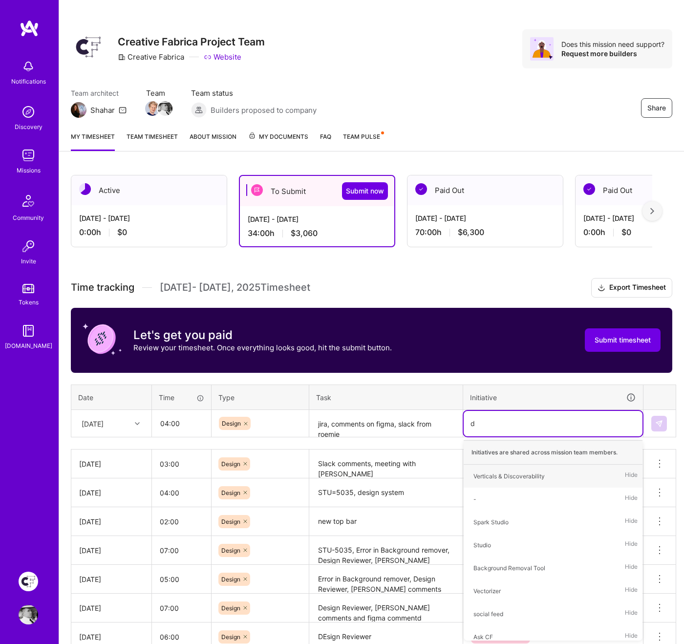
type input "de"
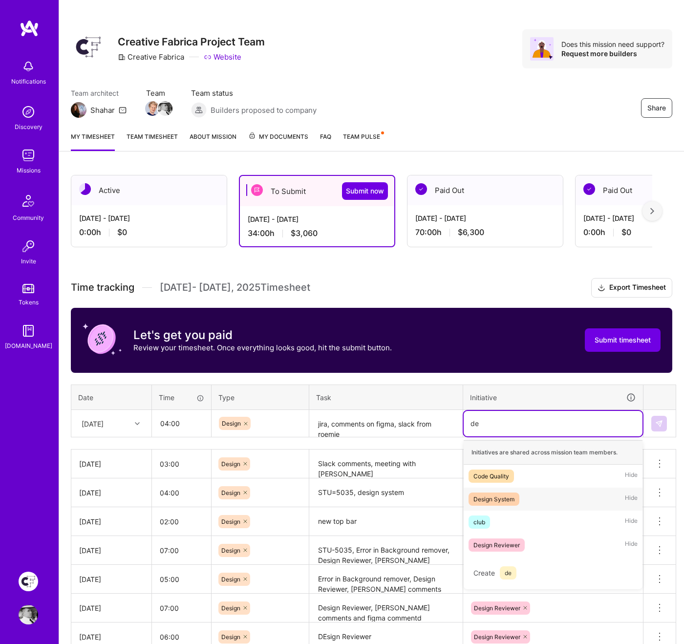
click at [495, 473] on div "Design System" at bounding box center [494, 499] width 41 height 10
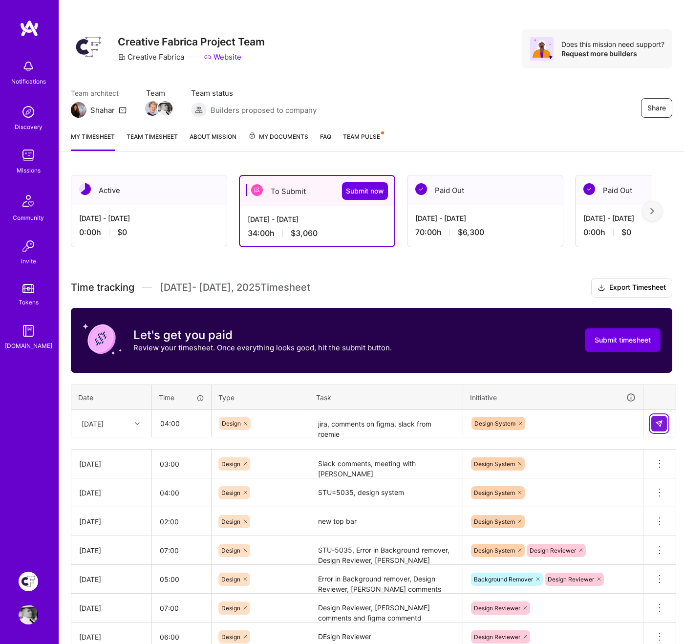
click at [661, 426] on img at bounding box center [659, 424] width 8 height 8
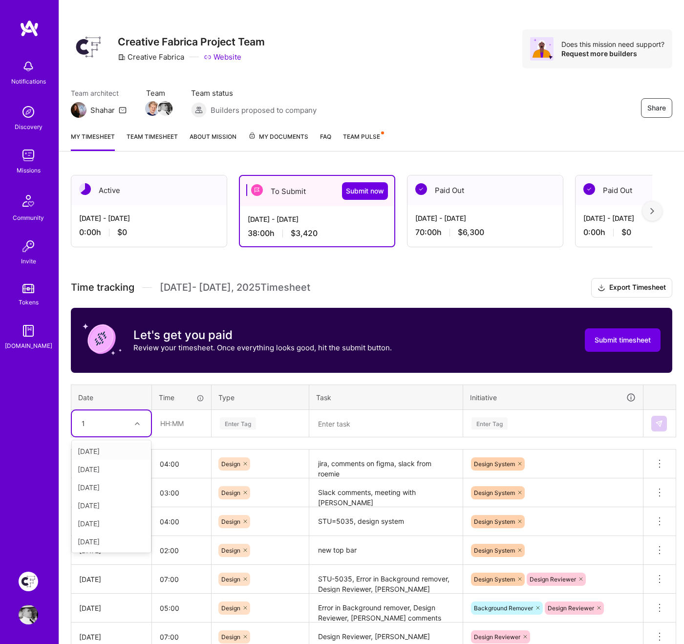
type input "11"
click at [109, 448] on div "[DATE]" at bounding box center [111, 451] width 79 height 18
click at [180, 424] on input "text" at bounding box center [182, 424] width 58 height 26
type input "07:00"
click at [242, 422] on div "Enter Tag" at bounding box center [238, 423] width 36 height 15
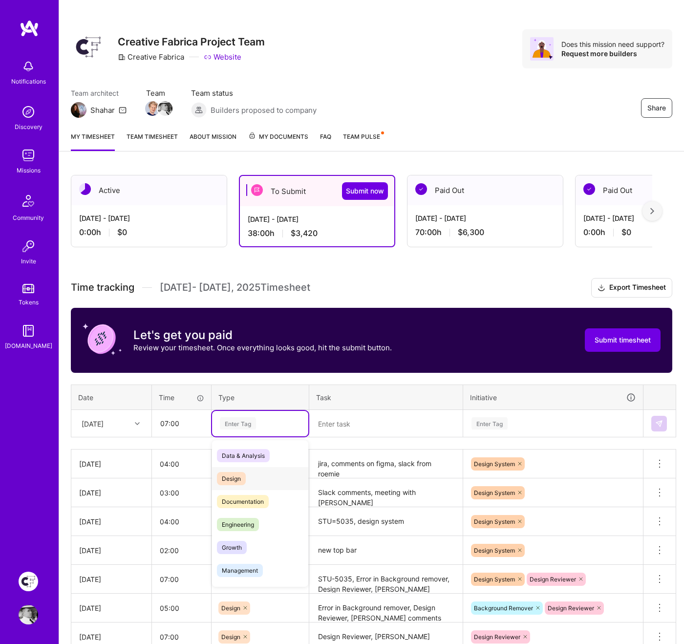
click at [237, 473] on span "Design" at bounding box center [231, 478] width 29 height 13
click at [371, 423] on textarea at bounding box center [386, 424] width 152 height 26
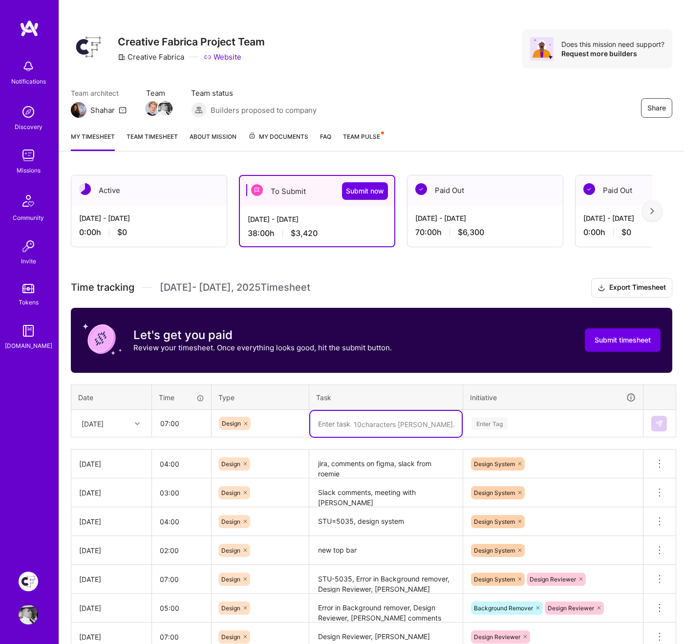
paste textarea "jira, comments on figma, slack from roemie"
type textarea "jira, comments on figma, slack from roemie"
click at [509, 419] on div "Enter Tag" at bounding box center [553, 423] width 165 height 12
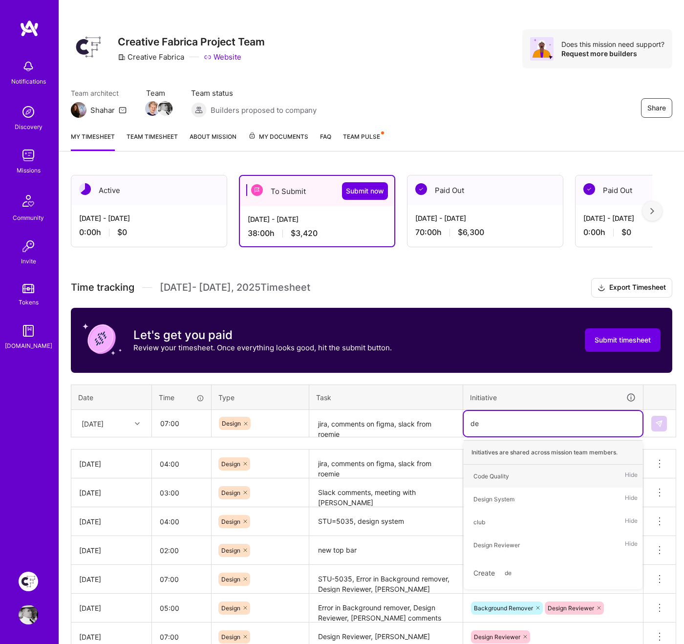
type input "des"
click at [502, 473] on div "Design System" at bounding box center [494, 476] width 41 height 10
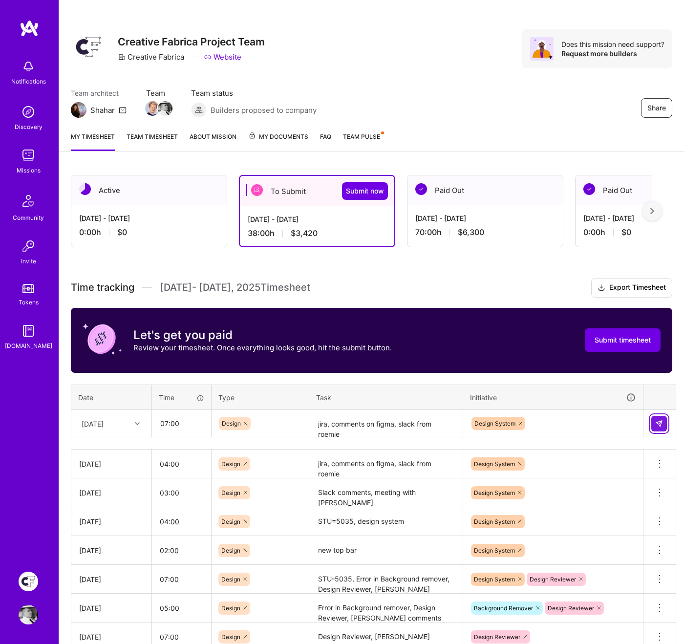
click at [659, 423] on img at bounding box center [659, 424] width 8 height 8
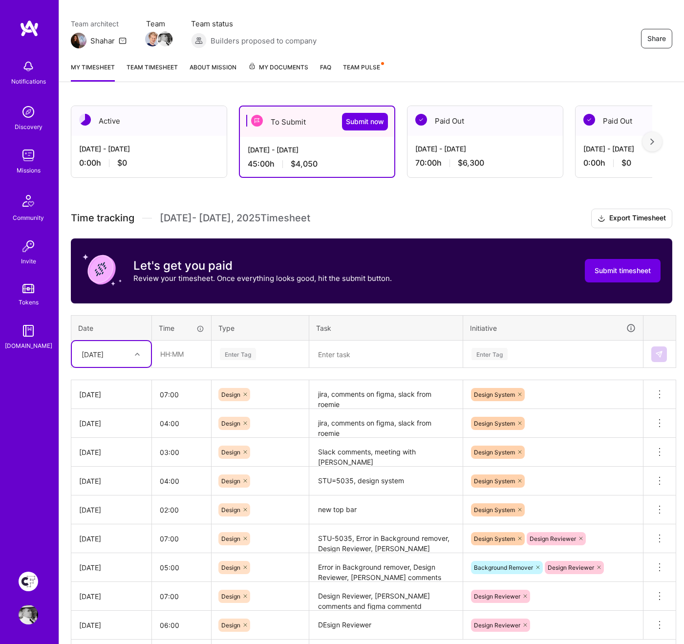
scroll to position [144, 0]
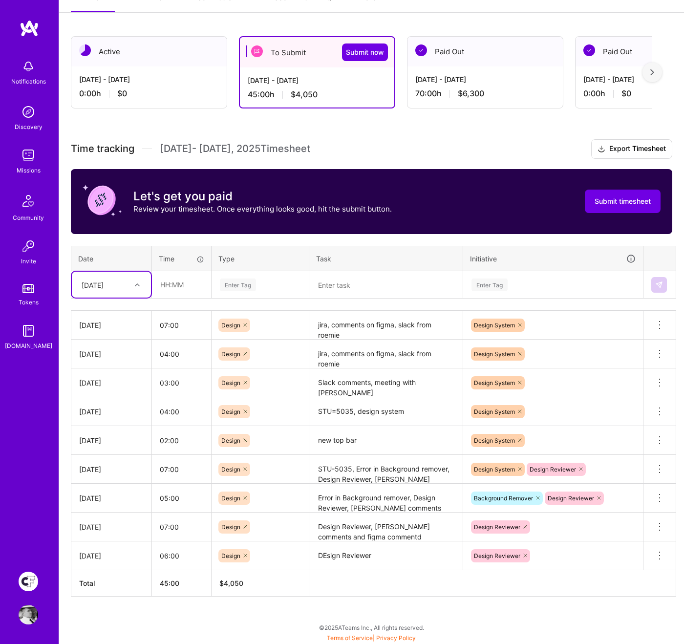
type input "12"
click at [124, 309] on div "[DATE]" at bounding box center [111, 313] width 79 height 18
click at [178, 288] on input "text" at bounding box center [182, 285] width 58 height 26
type input "08:00"
click at [222, 287] on div "Enter Tag" at bounding box center [238, 284] width 36 height 15
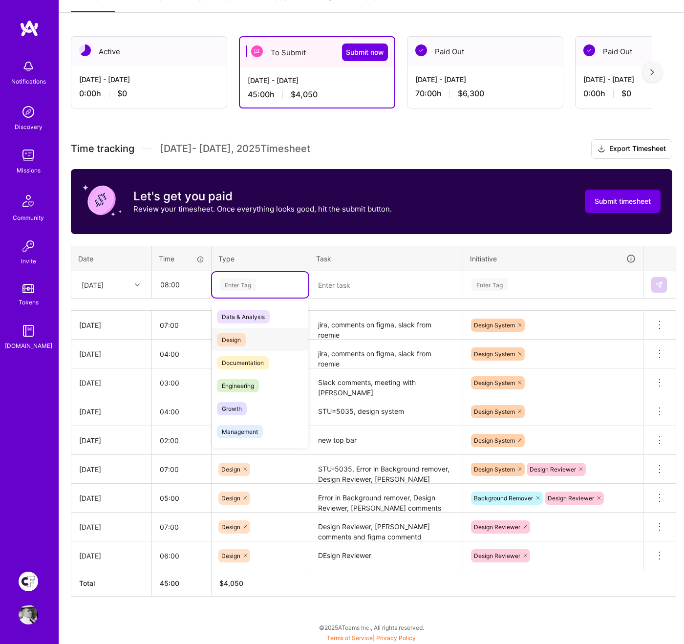
click at [228, 334] on span "Design" at bounding box center [231, 339] width 29 height 13
click at [346, 284] on textarea at bounding box center [386, 285] width 152 height 26
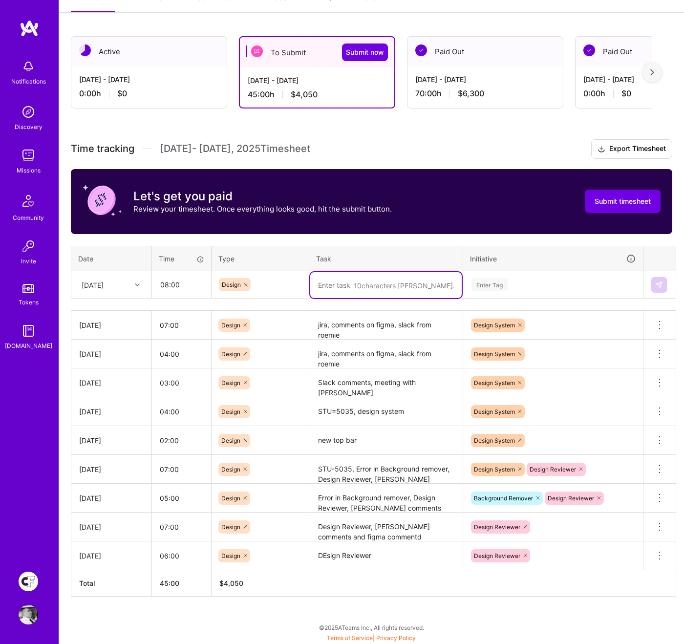
paste textarea "working on design system v2, jira, comments on figma, slack from roemie"
type textarea "working on design system v2, jira, comments on figma, slack from roemie"
click at [530, 286] on div "Enter Tag" at bounding box center [553, 285] width 165 height 12
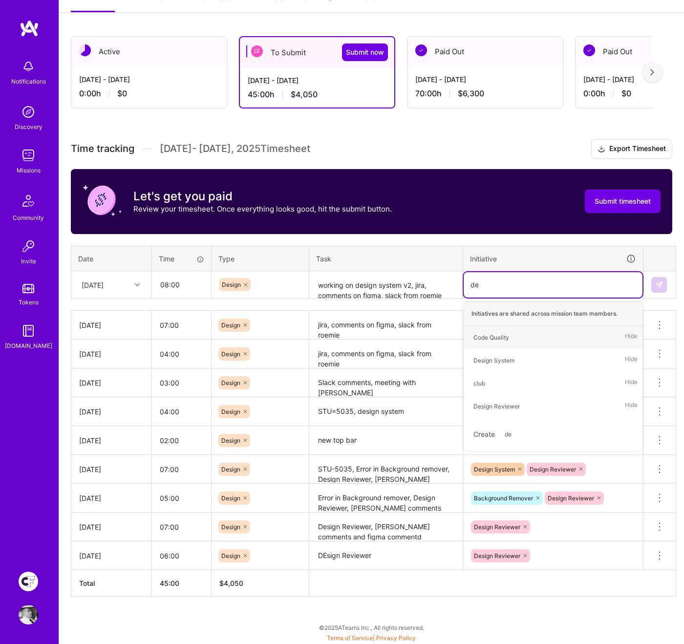
type input "des"
click at [500, 334] on div "Design System" at bounding box center [494, 337] width 41 height 10
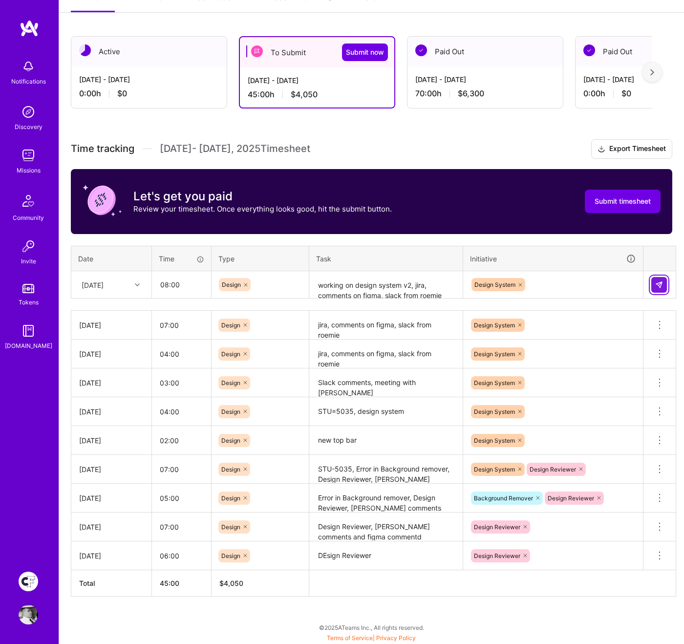
click at [659, 284] on img at bounding box center [659, 285] width 8 height 8
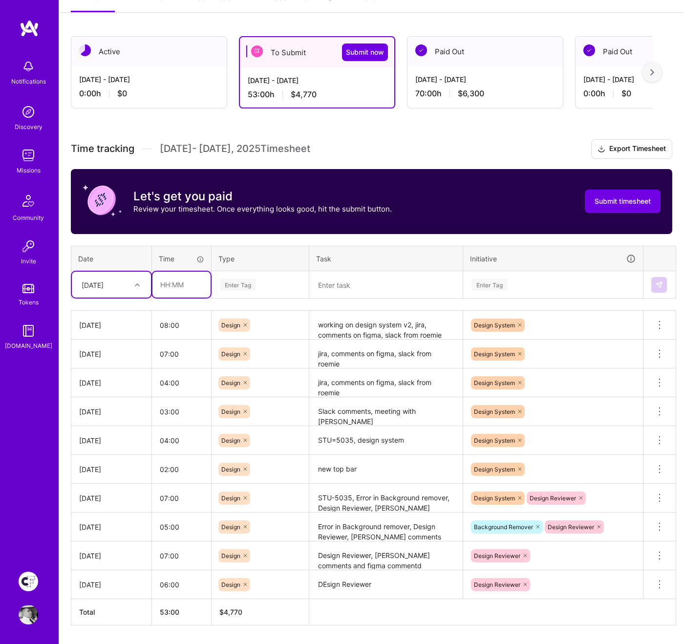
click at [183, 286] on input "text" at bounding box center [182, 285] width 58 height 26
type input "06:00"
click at [120, 288] on div "[DATE]" at bounding box center [104, 285] width 54 height 16
type input "15"
click at [115, 310] on div "[DATE]" at bounding box center [111, 313] width 79 height 18
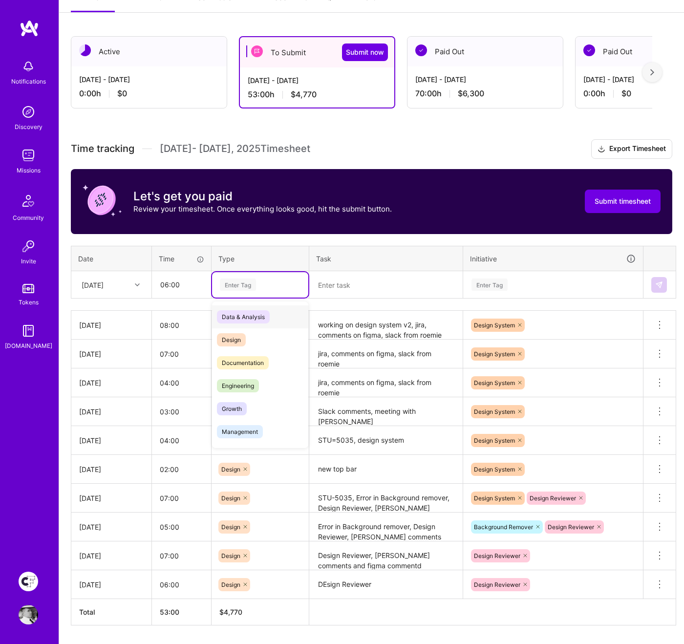
click at [256, 285] on div "Enter Tag" at bounding box center [260, 285] width 83 height 12
click at [247, 332] on div "Design" at bounding box center [260, 339] width 96 height 23
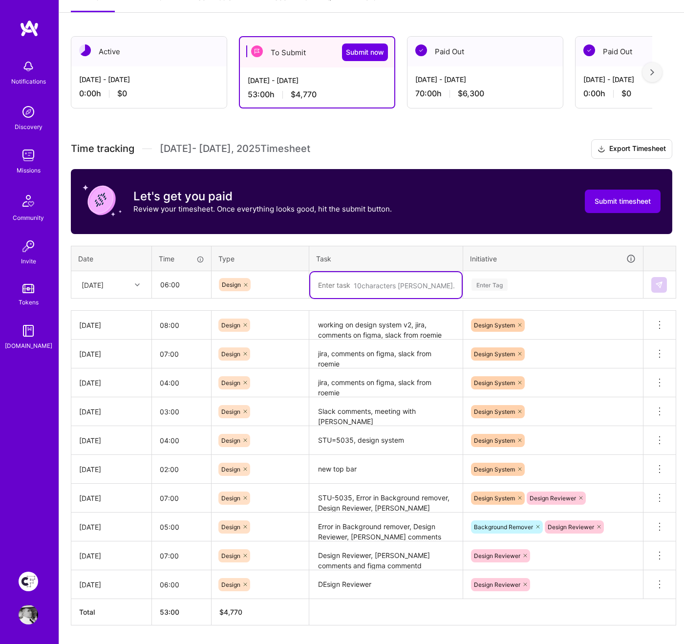
click at [368, 284] on textarea at bounding box center [386, 285] width 152 height 26
paste textarea "text behind image, home page images"
type textarea "text behind image, home page images"
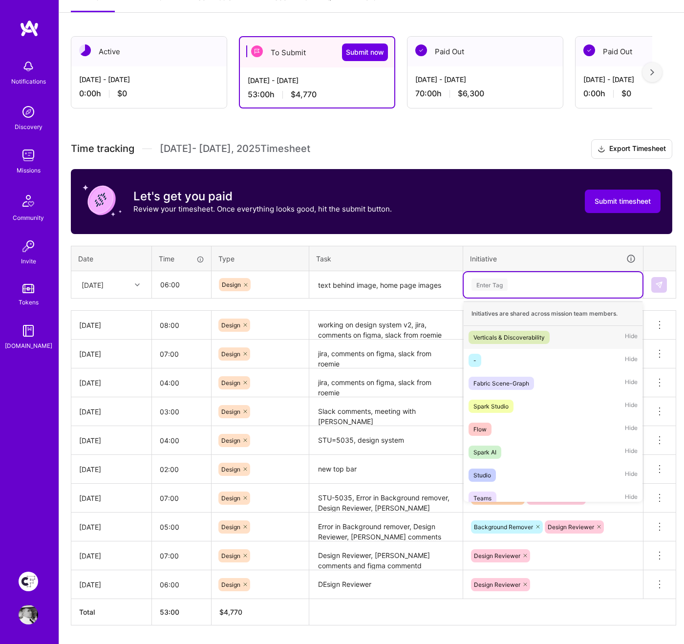
click at [518, 284] on div "Enter Tag" at bounding box center [553, 285] width 165 height 12
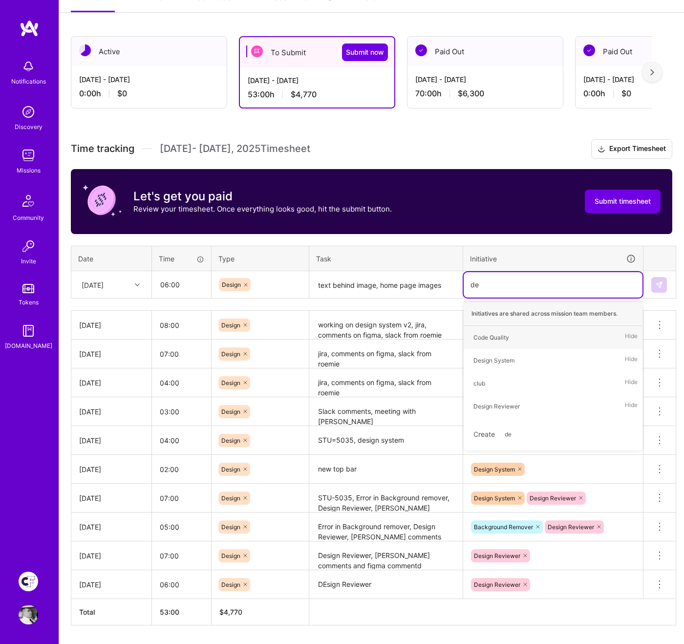
type input "des"
click at [508, 338] on div "Design System" at bounding box center [494, 337] width 41 height 10
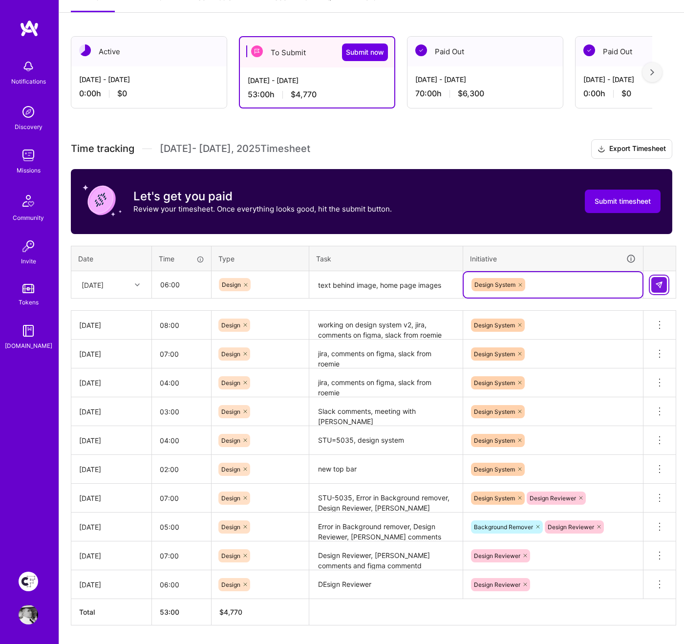
click at [662, 284] on img at bounding box center [659, 285] width 8 height 8
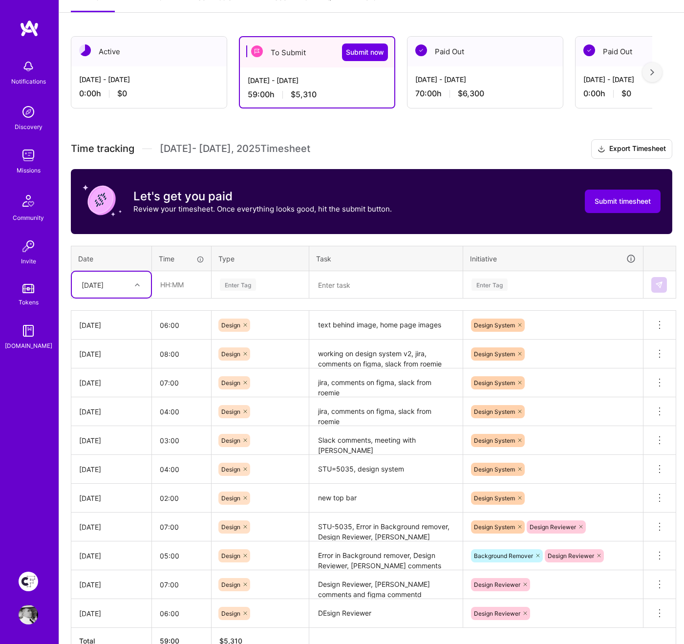
scroll to position [201, 0]
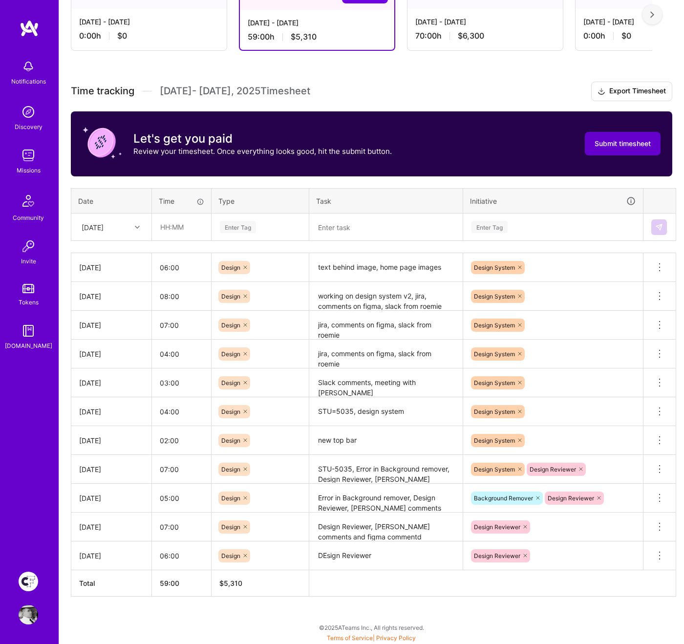
click at [625, 147] on span "Submit timesheet" at bounding box center [623, 144] width 56 height 10
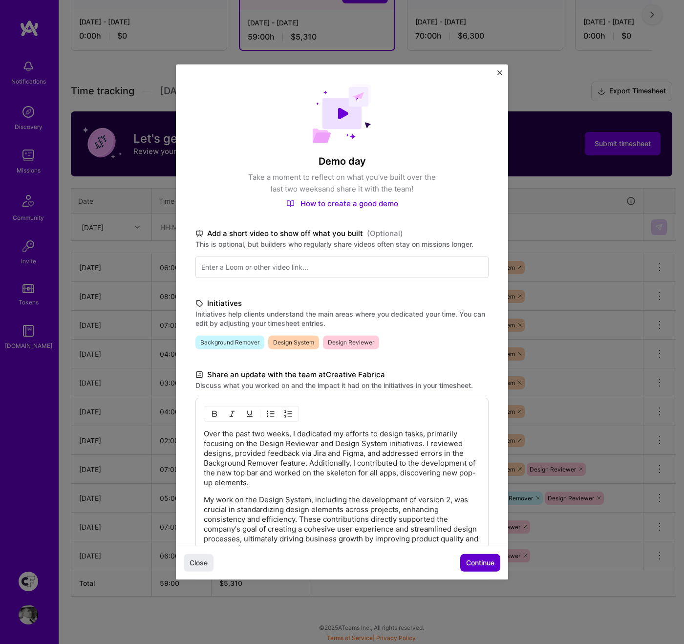
click at [481, 473] on span "Continue" at bounding box center [480, 563] width 28 height 10
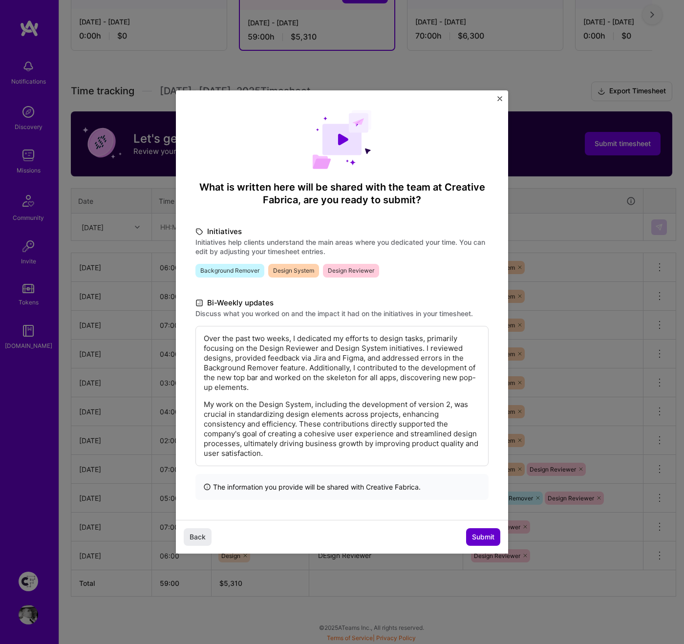
click at [486, 473] on span "Submit" at bounding box center [483, 537] width 22 height 10
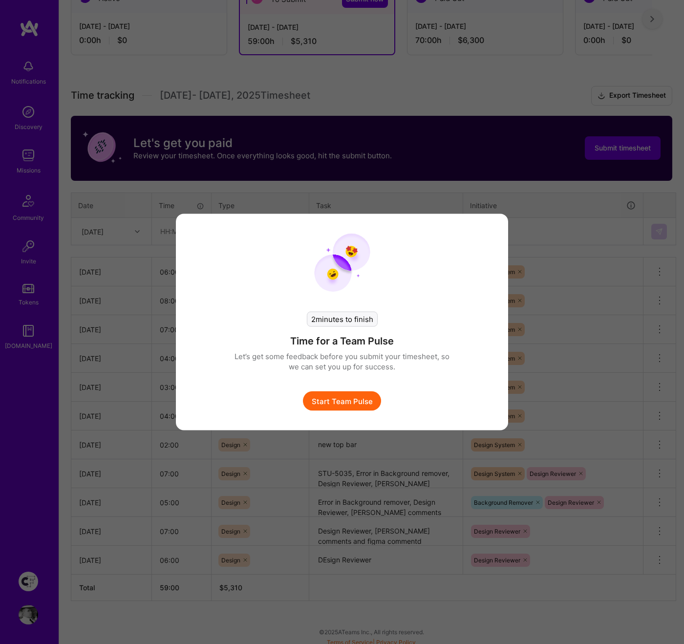
scroll to position [196, 0]
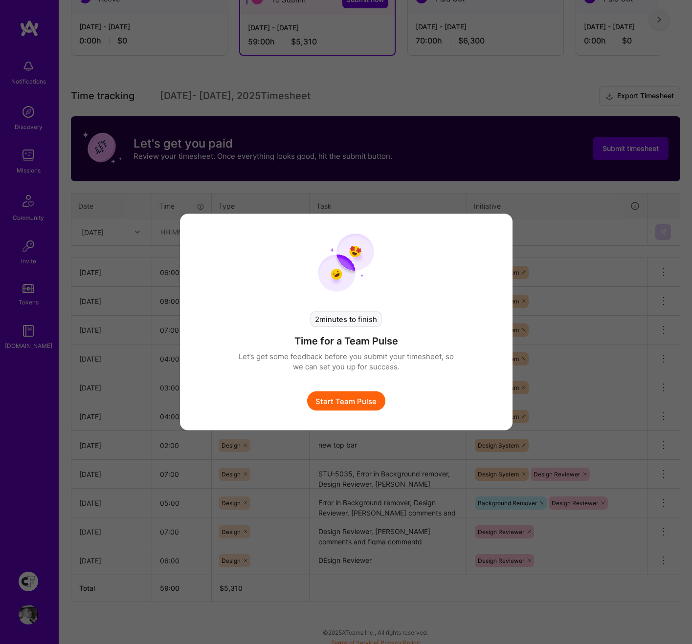
click at [366, 398] on button "Start Team Pulse" at bounding box center [346, 402] width 78 height 20
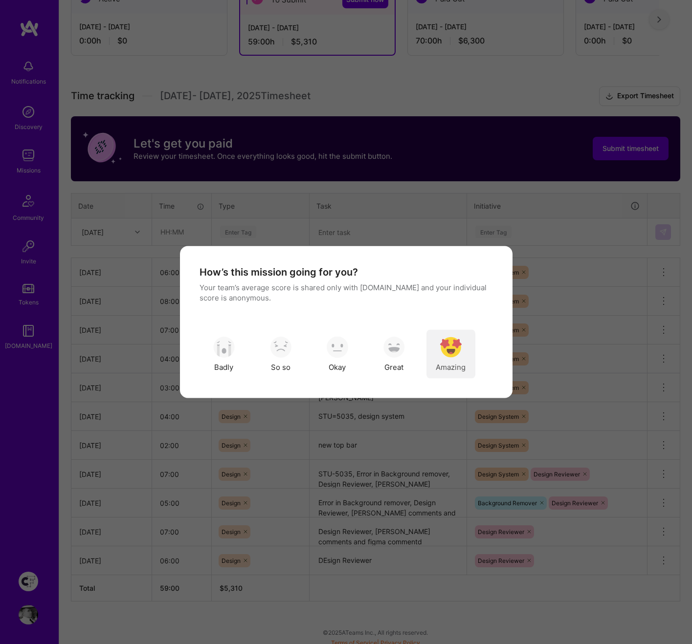
click at [459, 349] on img "modal" at bounding box center [451, 347] width 22 height 22
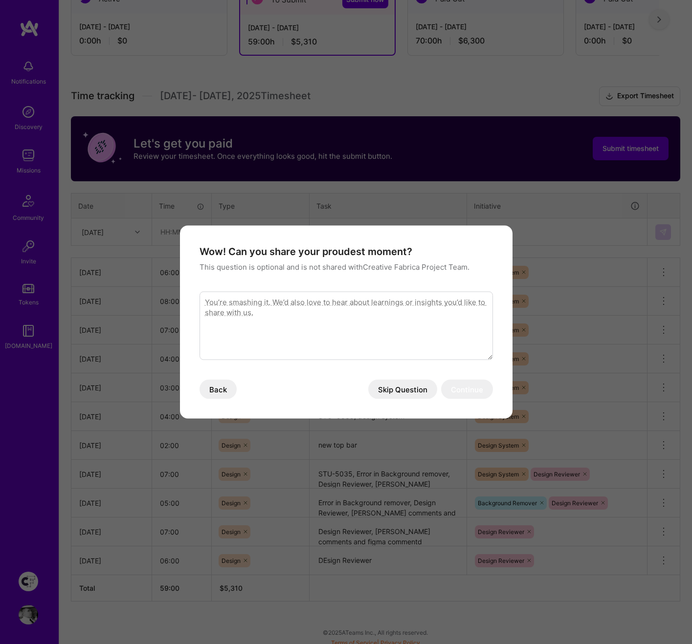
click at [418, 389] on button "Skip Question" at bounding box center [402, 390] width 69 height 20
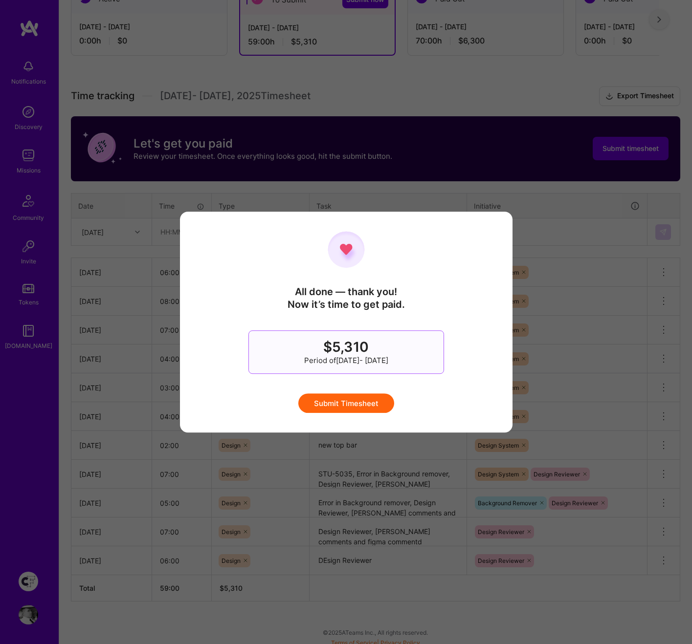
click at [360, 404] on button "Submit Timesheet" at bounding box center [346, 403] width 96 height 20
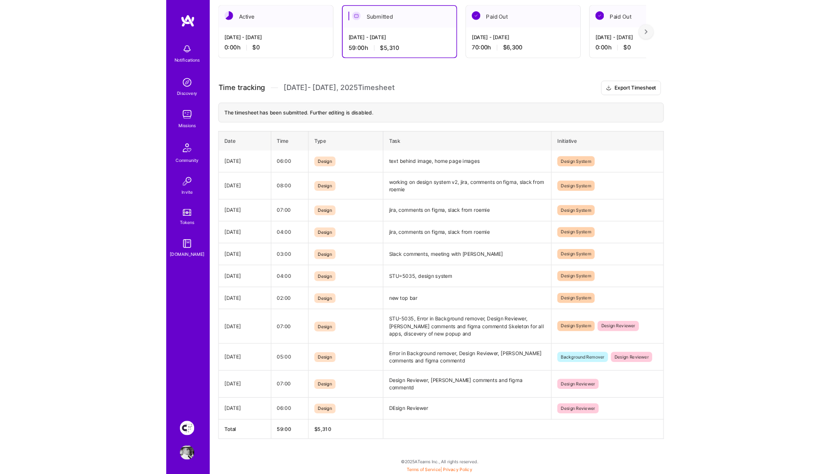
scroll to position [0, 0]
